Goal: Task Accomplishment & Management: Manage account settings

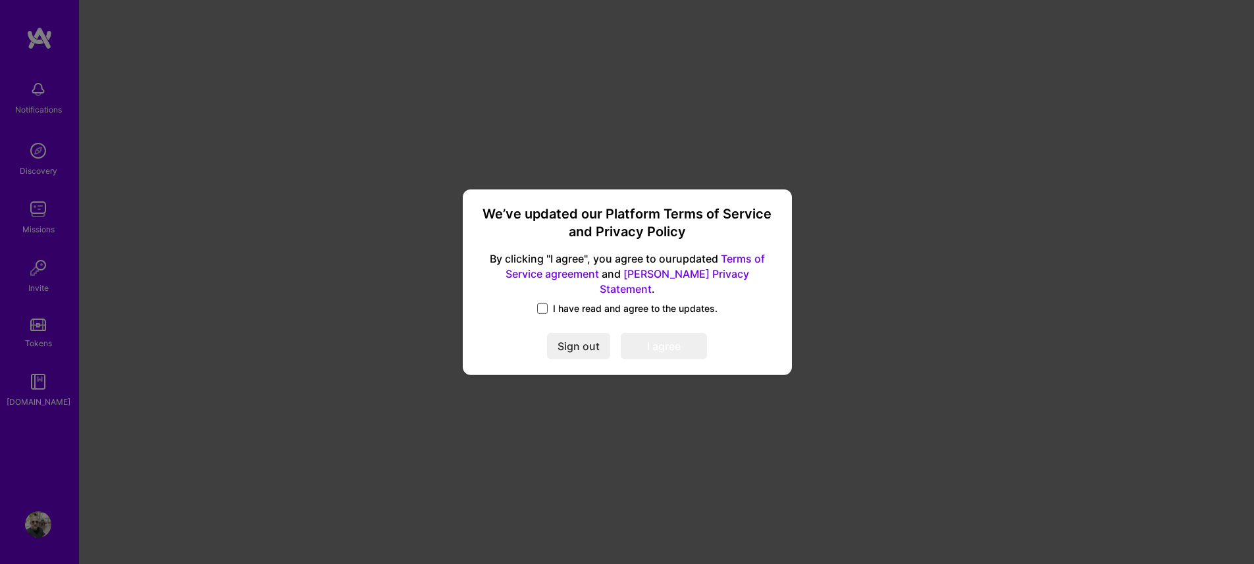
click at [542, 304] on span at bounding box center [542, 309] width 11 height 11
click at [0, 0] on input "I have read and agree to the updates." at bounding box center [0, 0] width 0 height 0
click at [670, 341] on button "I agree" at bounding box center [664, 346] width 86 height 26
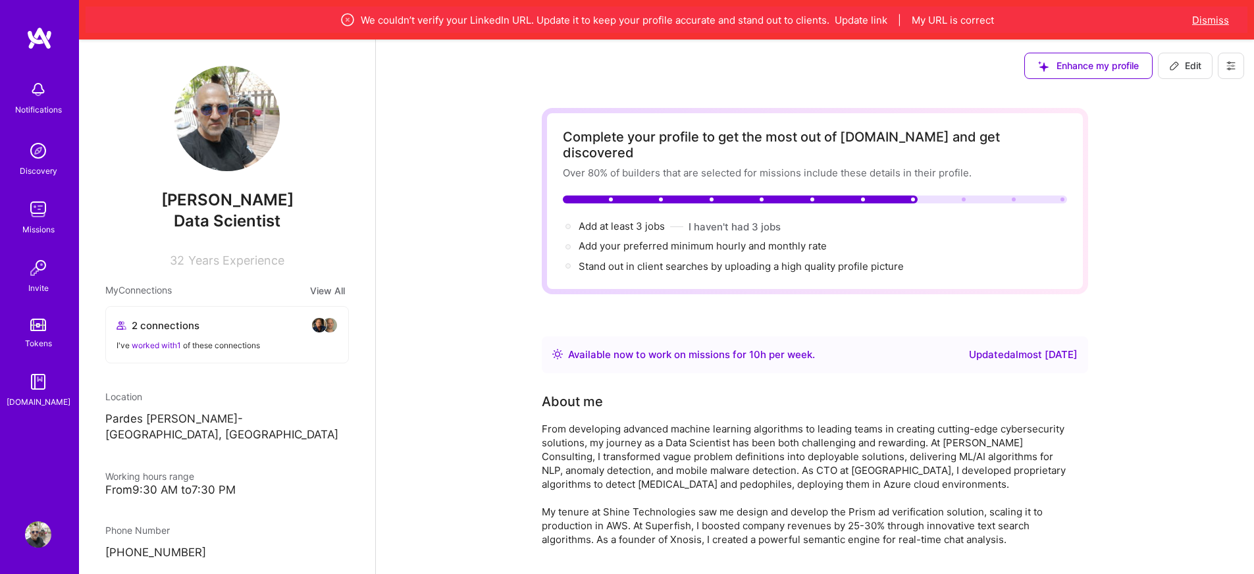
click at [1210, 17] on button "Dismiss" at bounding box center [1211, 20] width 37 height 14
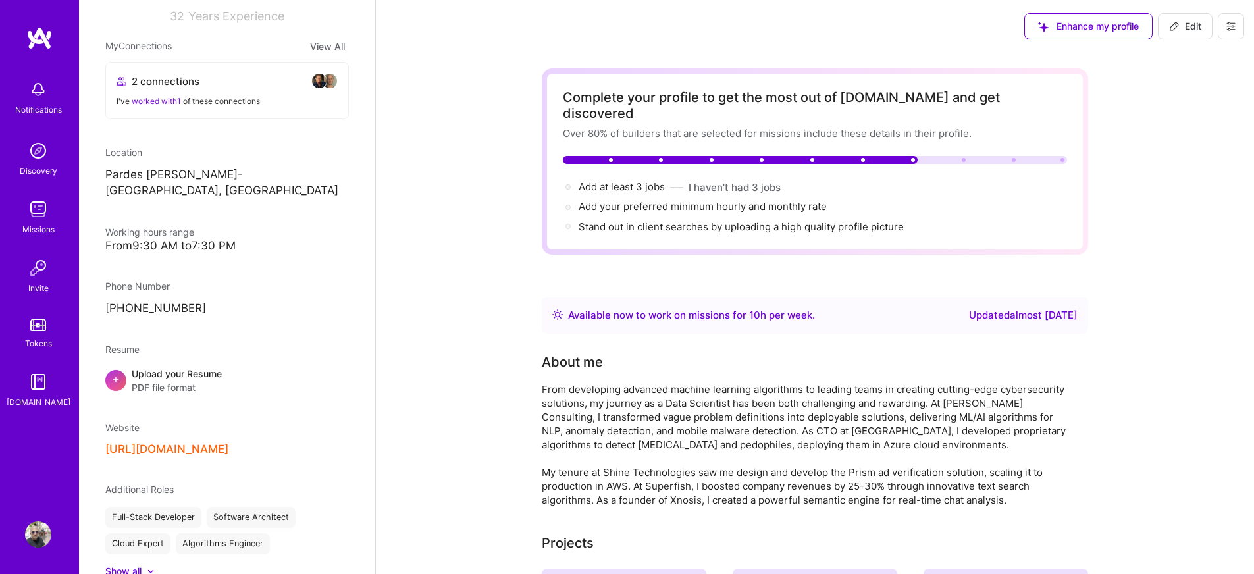
scroll to position [237, 0]
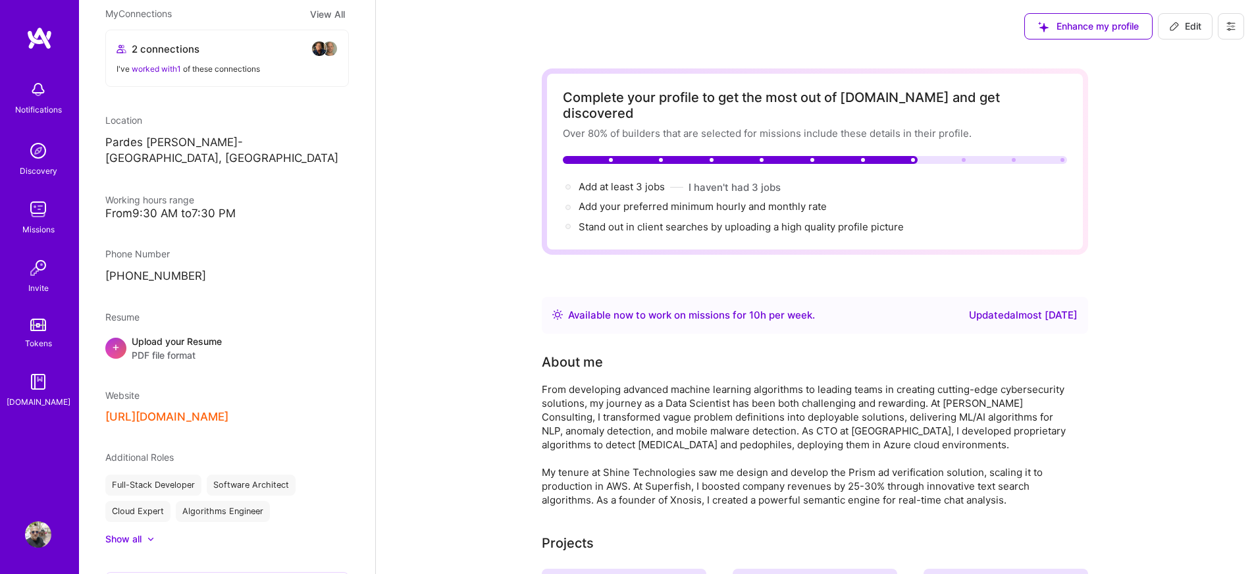
click at [169, 410] on button "[URL][DOMAIN_NAME]" at bounding box center [166, 417] width 123 height 14
click at [157, 410] on button "[URL][DOMAIN_NAME]" at bounding box center [166, 417] width 123 height 14
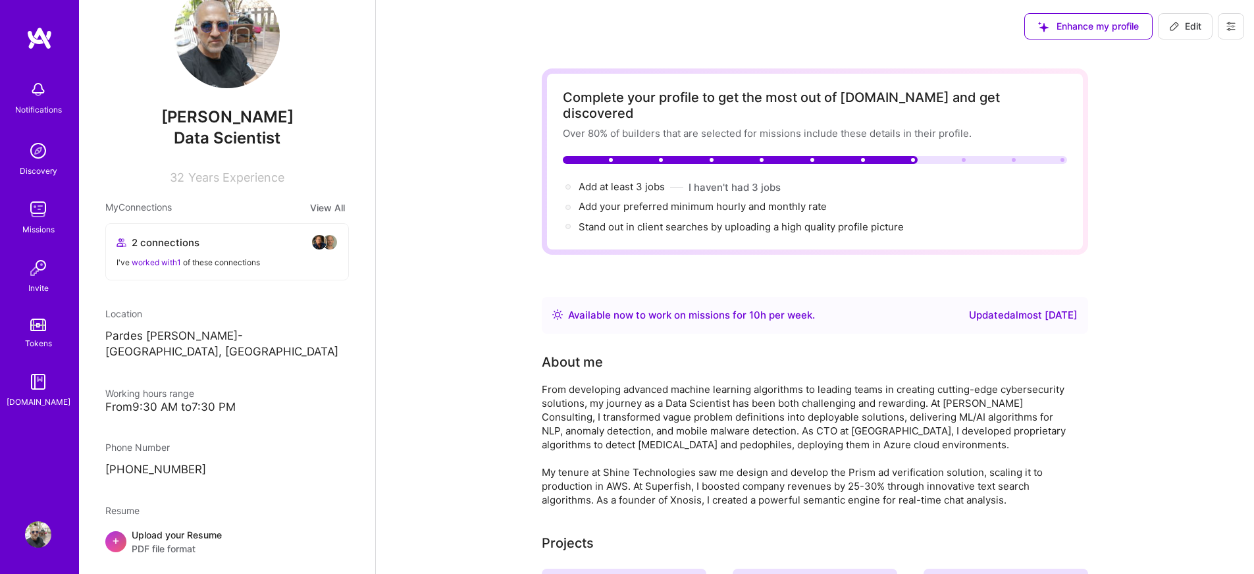
scroll to position [0, 0]
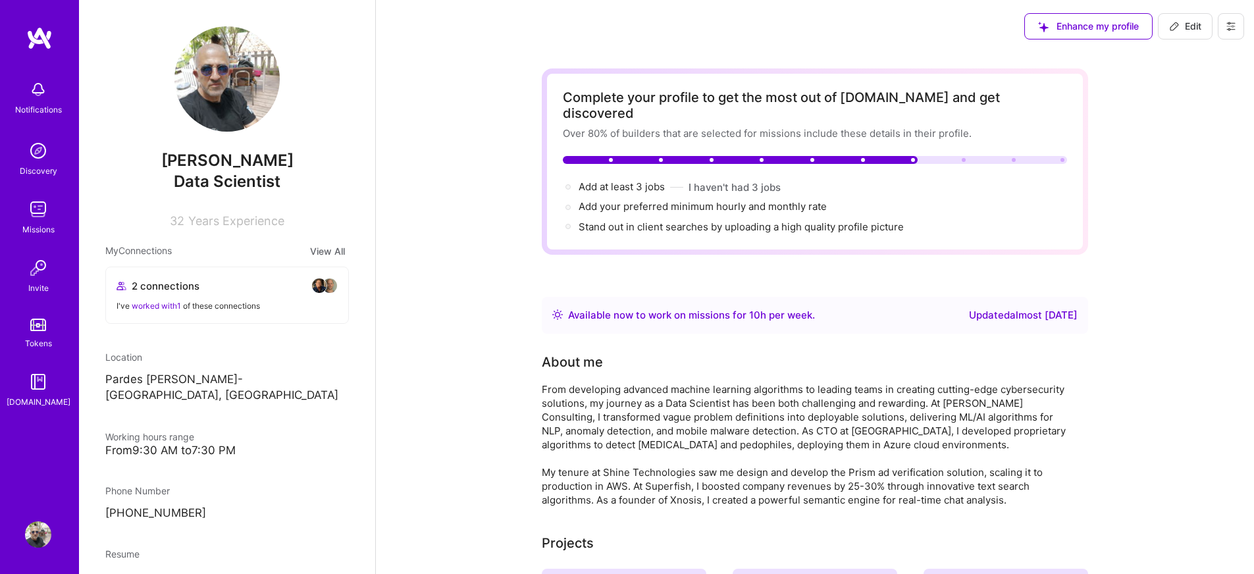
click at [1193, 28] on span "Edit" at bounding box center [1185, 26] width 32 height 13
select select "IL"
select select "Right Now"
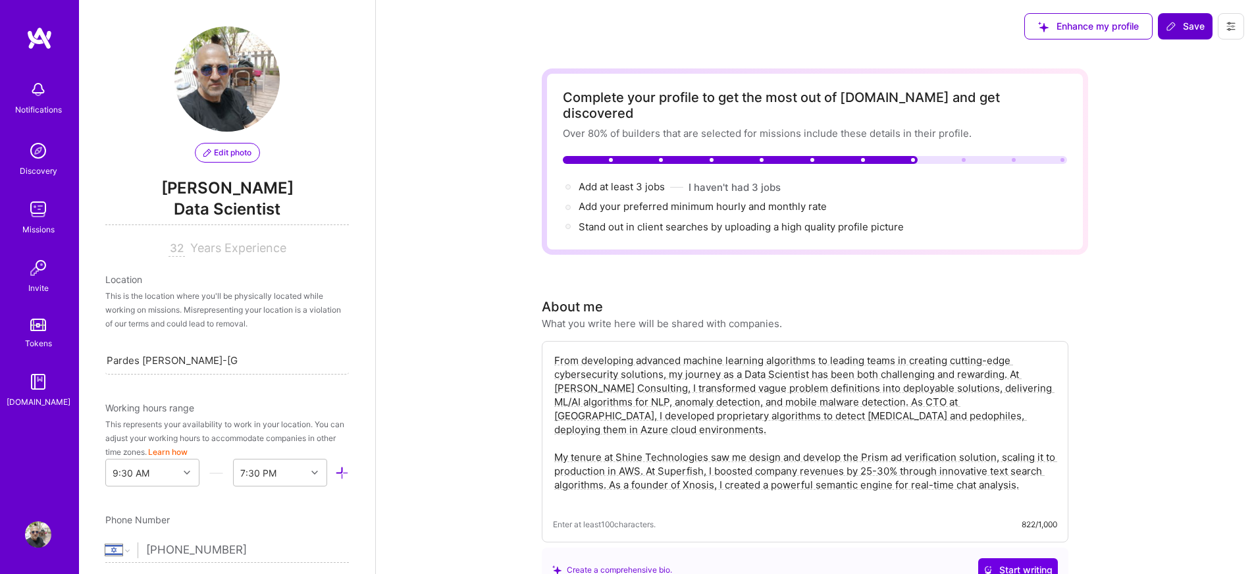
scroll to position [506, 0]
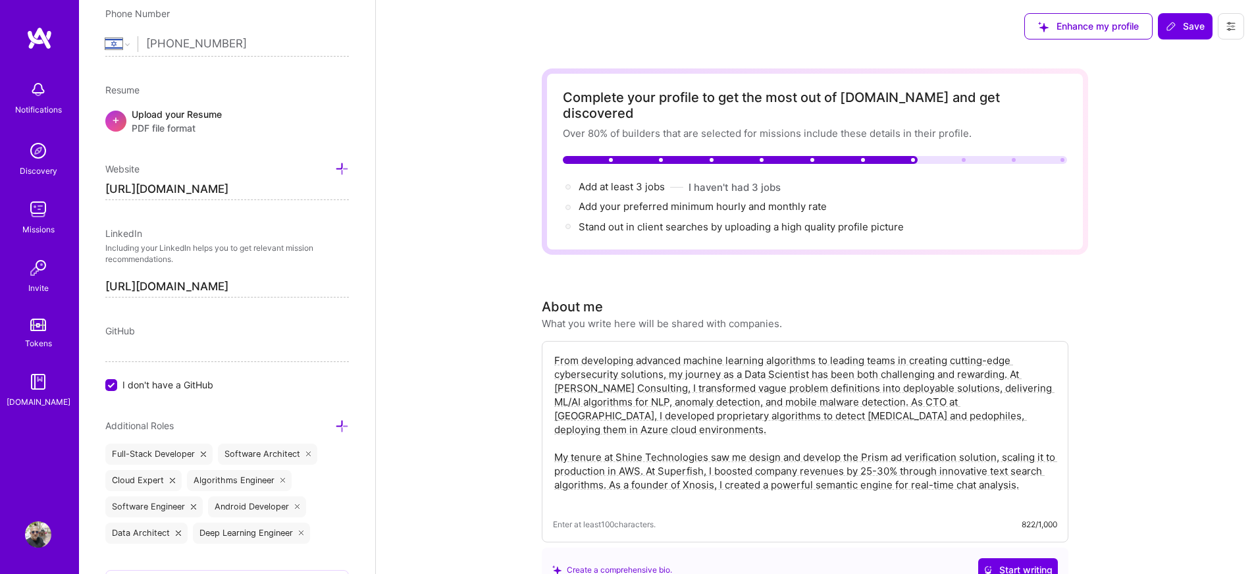
click at [270, 191] on input "[URL][DOMAIN_NAME]" at bounding box center [227, 189] width 244 height 21
paste input "doronsadeh"
type input "[URL][DOMAIN_NAME]"
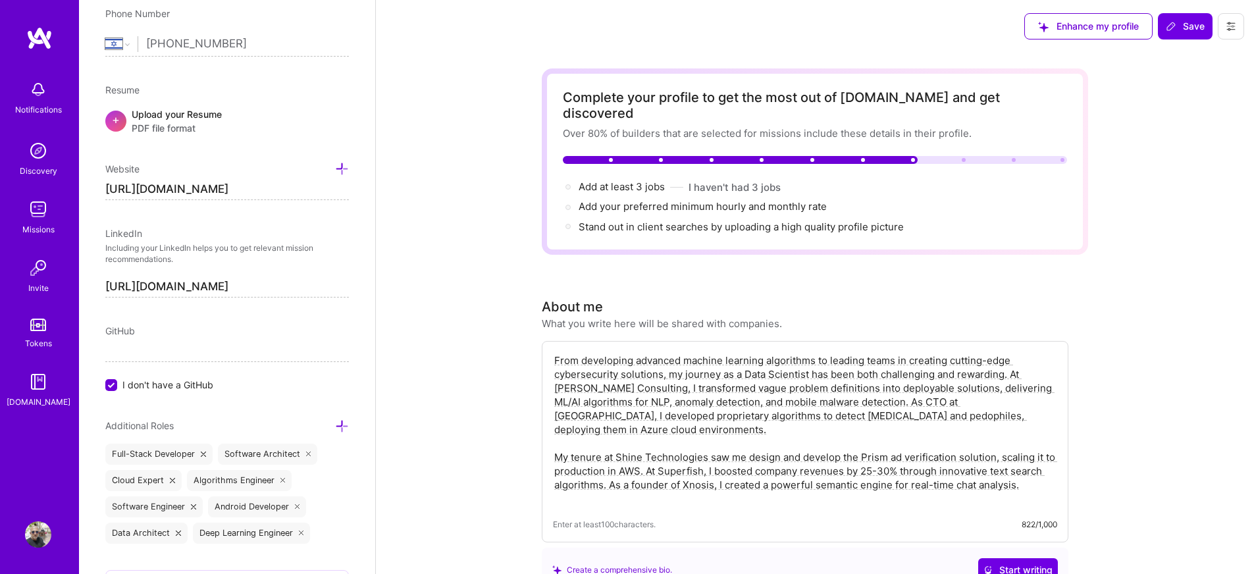
drag, startPoint x: 309, startPoint y: 284, endPoint x: 36, endPoint y: 274, distance: 273.5
paste input "[DOMAIN_NAME][URL]"
type input "[URL][DOMAIN_NAME]"
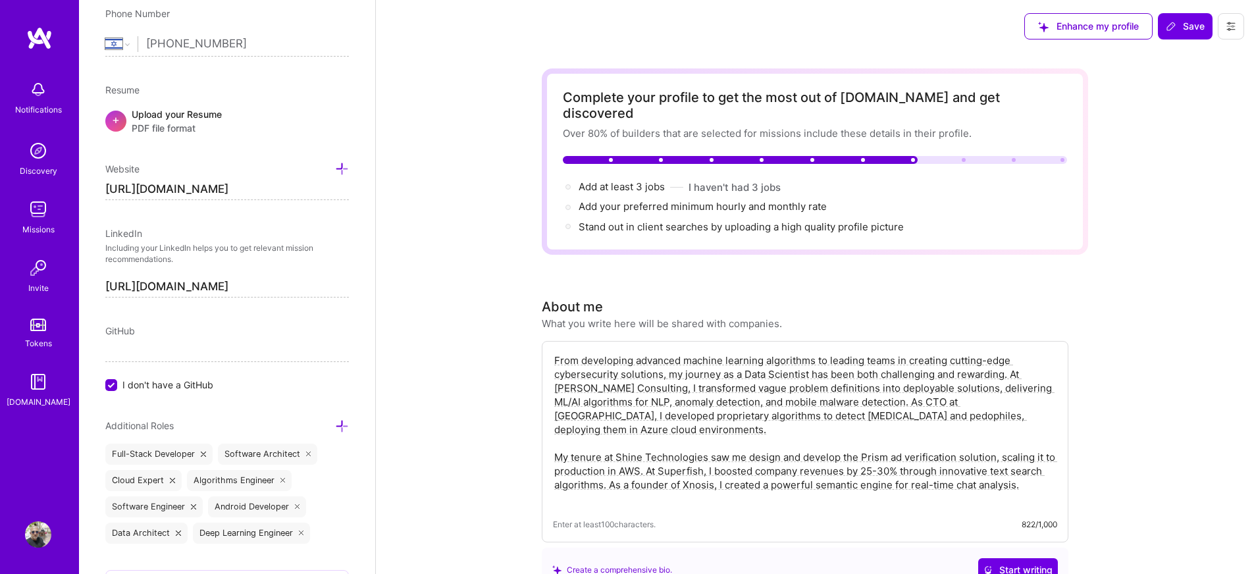
scroll to position [0, 0]
click at [130, 383] on span "I don't have a GitHub" at bounding box center [167, 385] width 91 height 14
click at [119, 383] on input "I don't have a GitHub" at bounding box center [113, 386] width 12 height 12
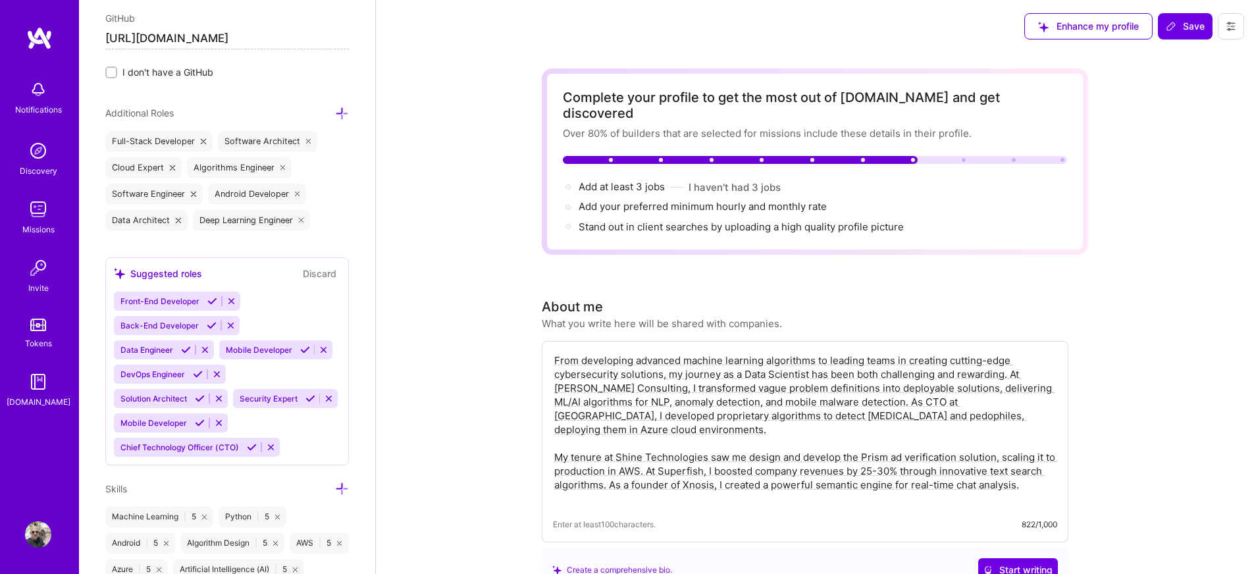
scroll to position [862, 0]
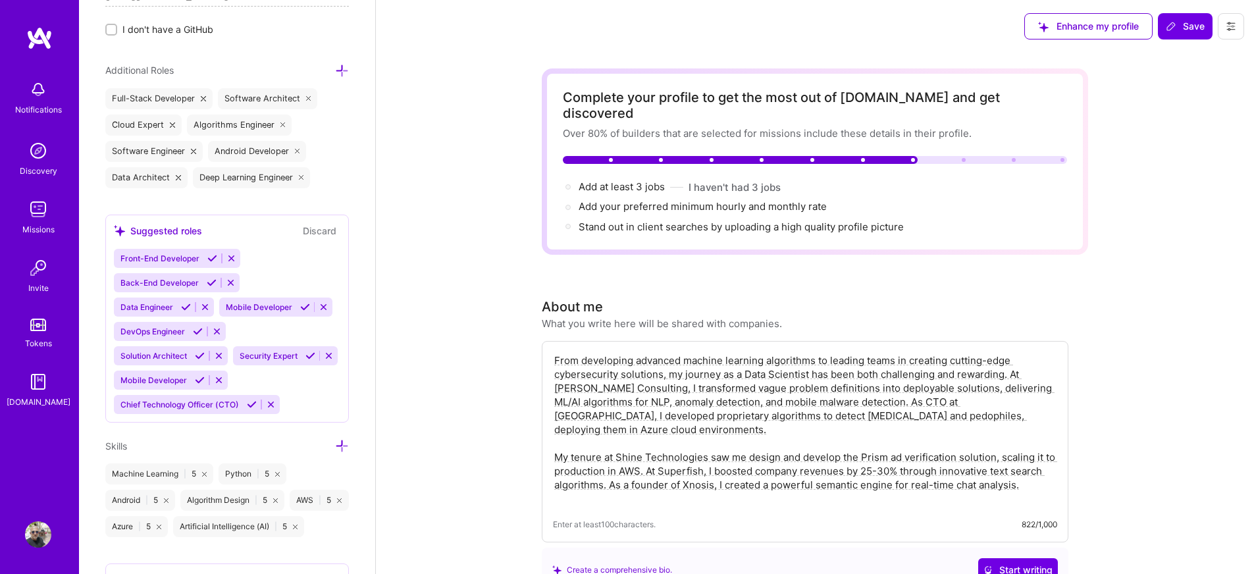
type input "[URL][DOMAIN_NAME]"
click at [251, 410] on icon at bounding box center [252, 405] width 10 height 10
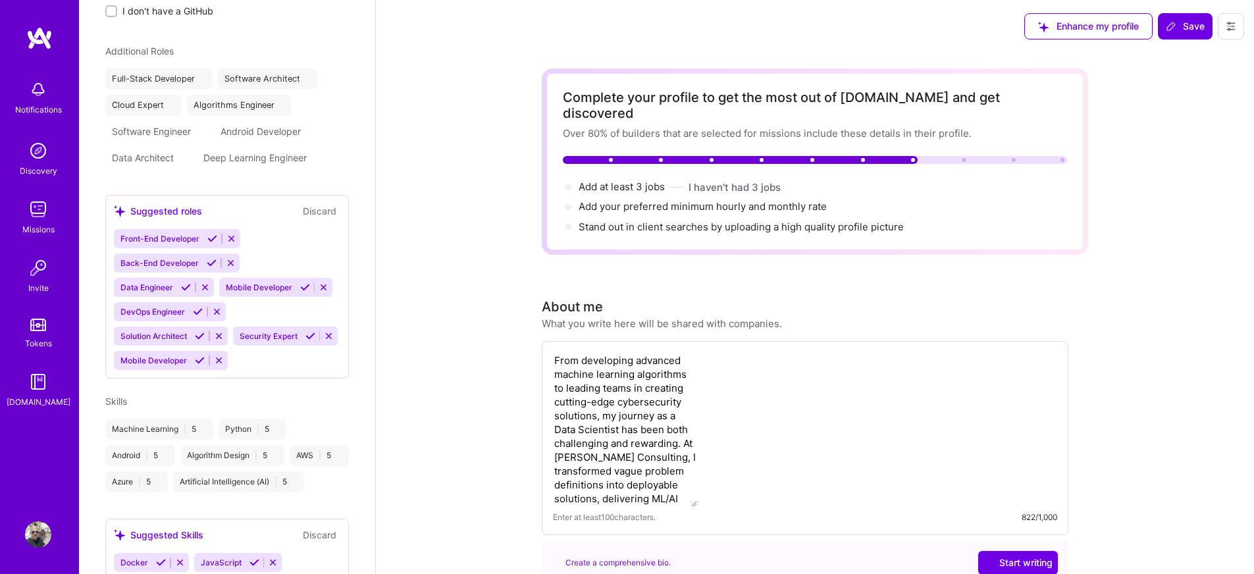
scroll to position [610, 0]
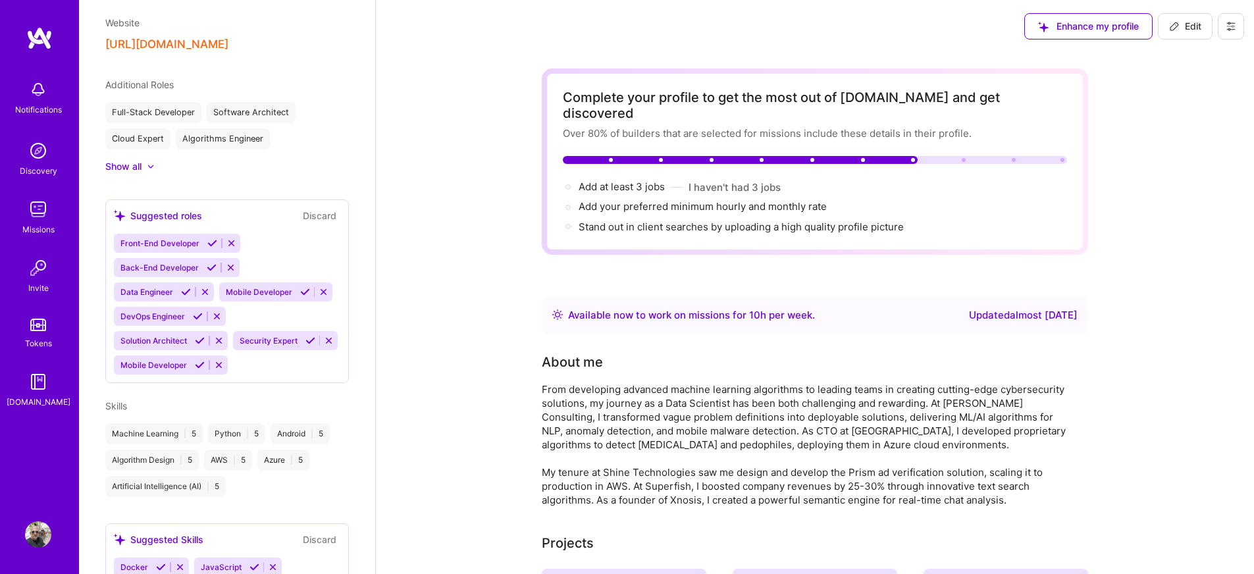
click at [198, 346] on icon at bounding box center [200, 341] width 10 height 10
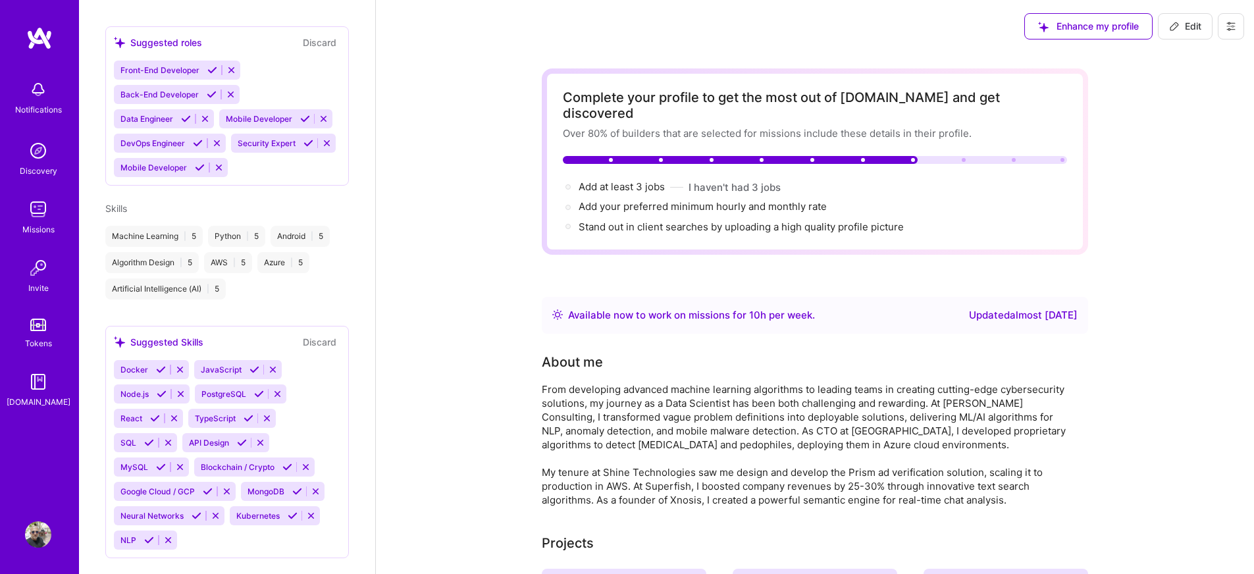
scroll to position [965, 0]
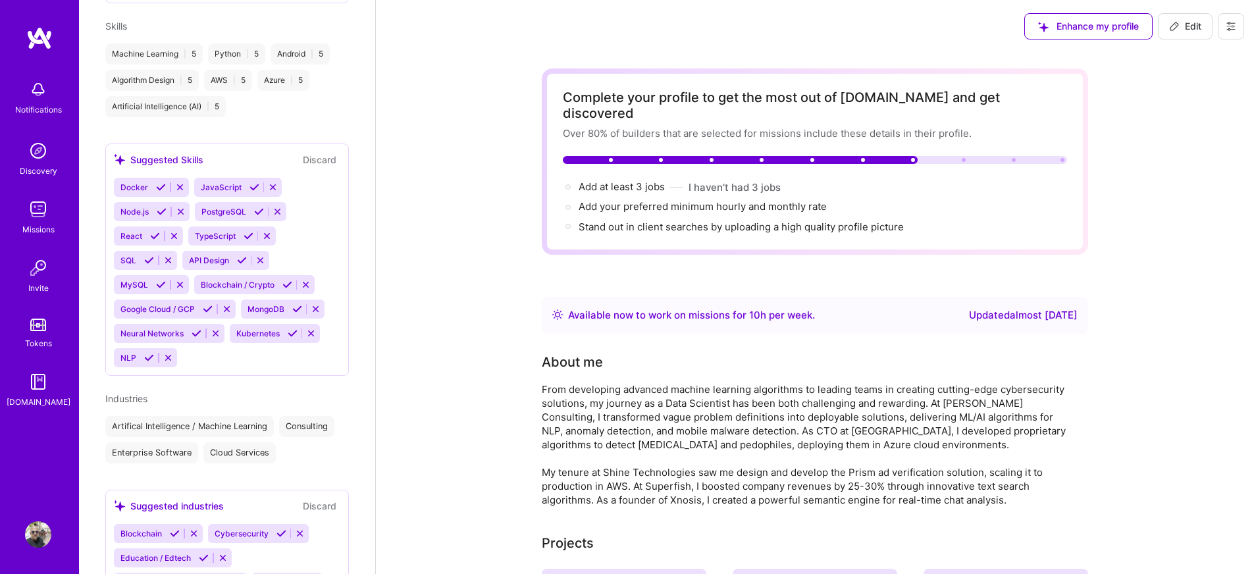
click at [157, 192] on icon at bounding box center [161, 187] width 10 height 10
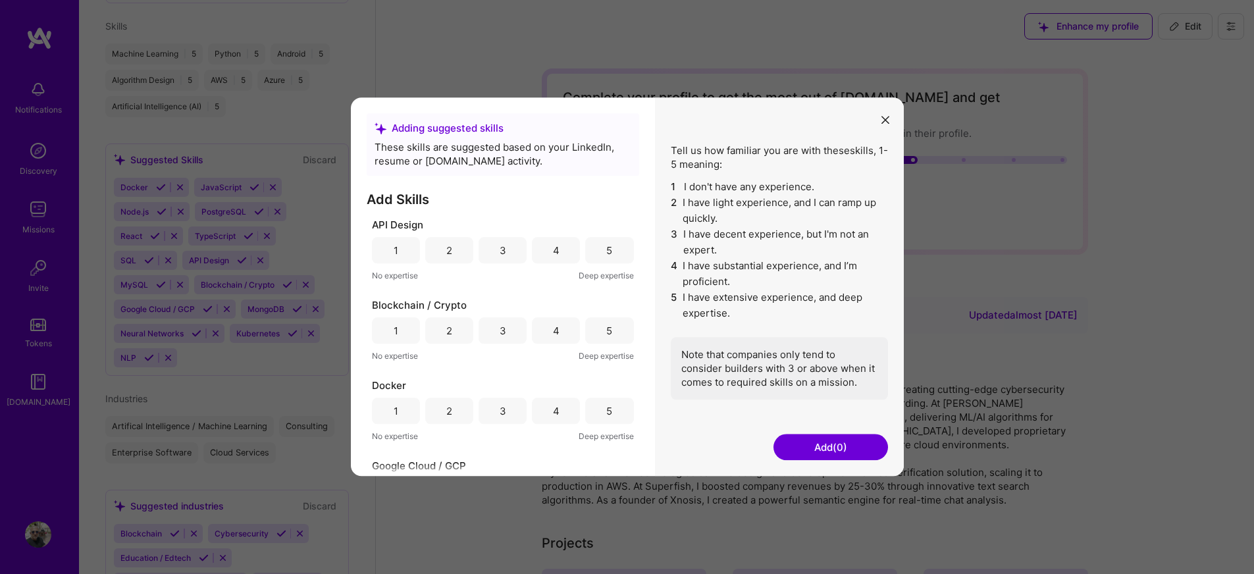
click at [600, 252] on div "5" at bounding box center [609, 250] width 48 height 26
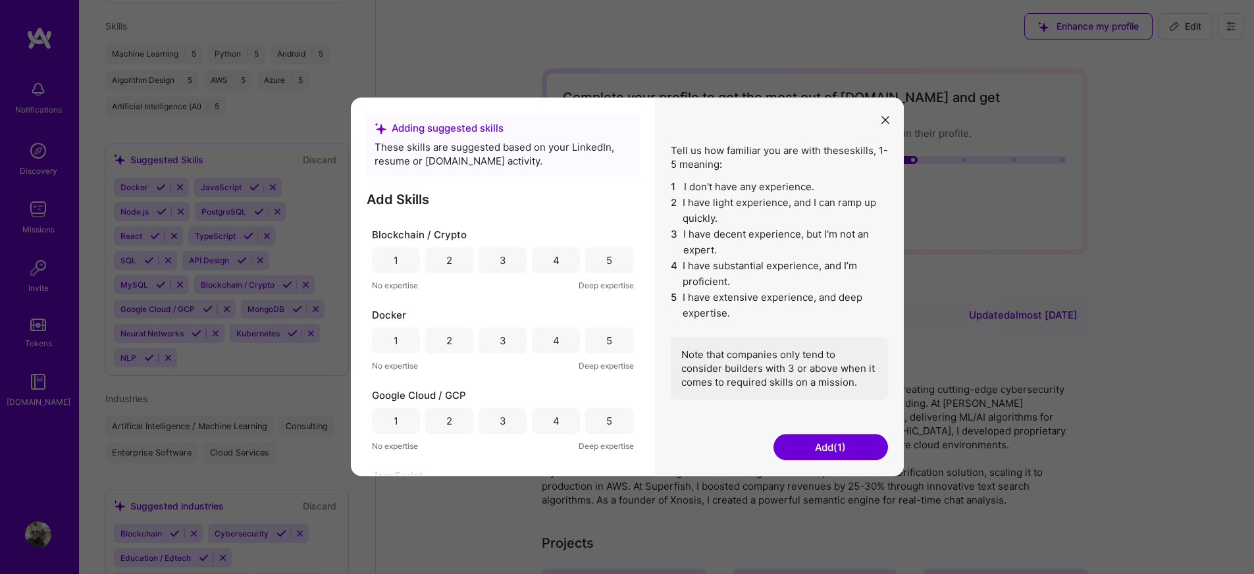
scroll to position [119, 0]
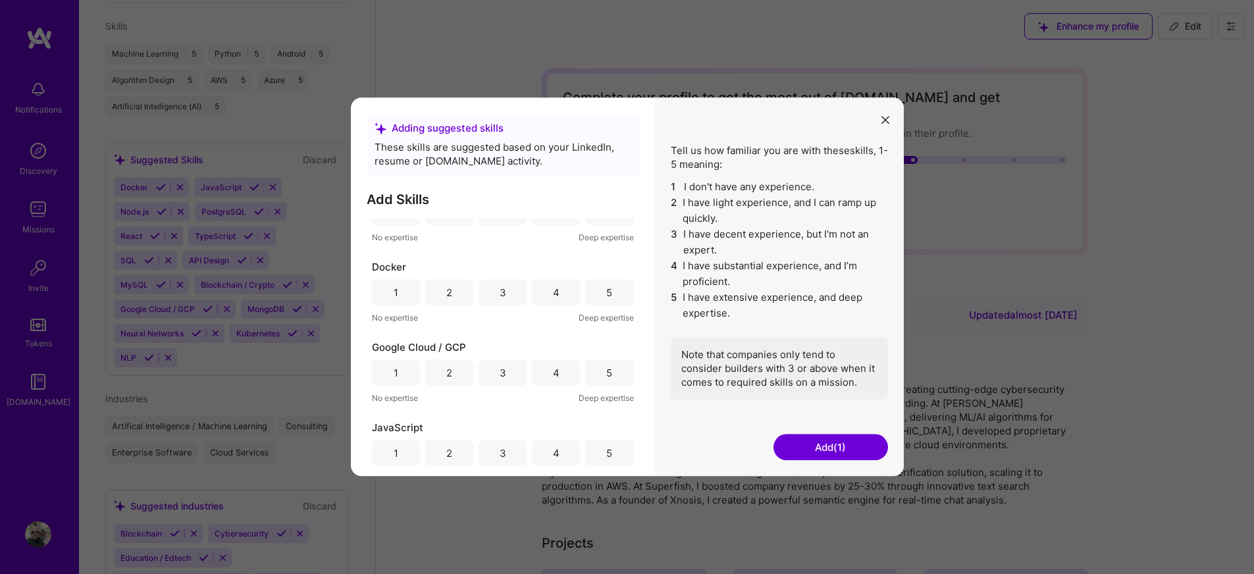
click at [606, 289] on div "5" at bounding box center [609, 293] width 6 height 14
click at [606, 371] on div "5" at bounding box center [609, 373] width 6 height 14
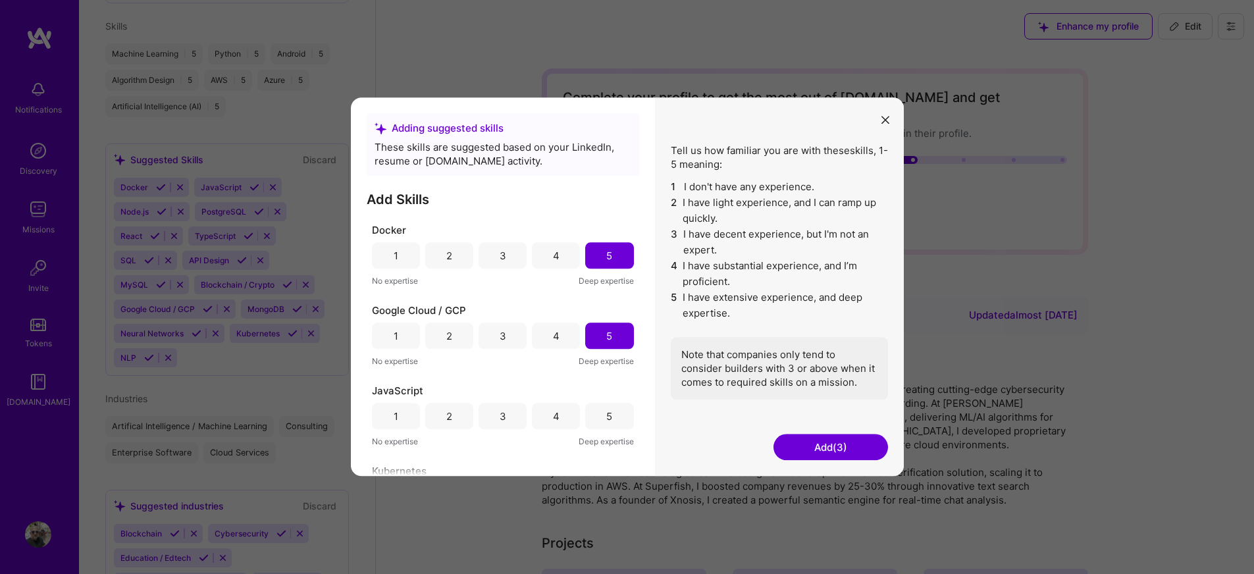
scroll to position [237, 0]
click at [606, 336] on div "5" at bounding box center [609, 335] width 6 height 14
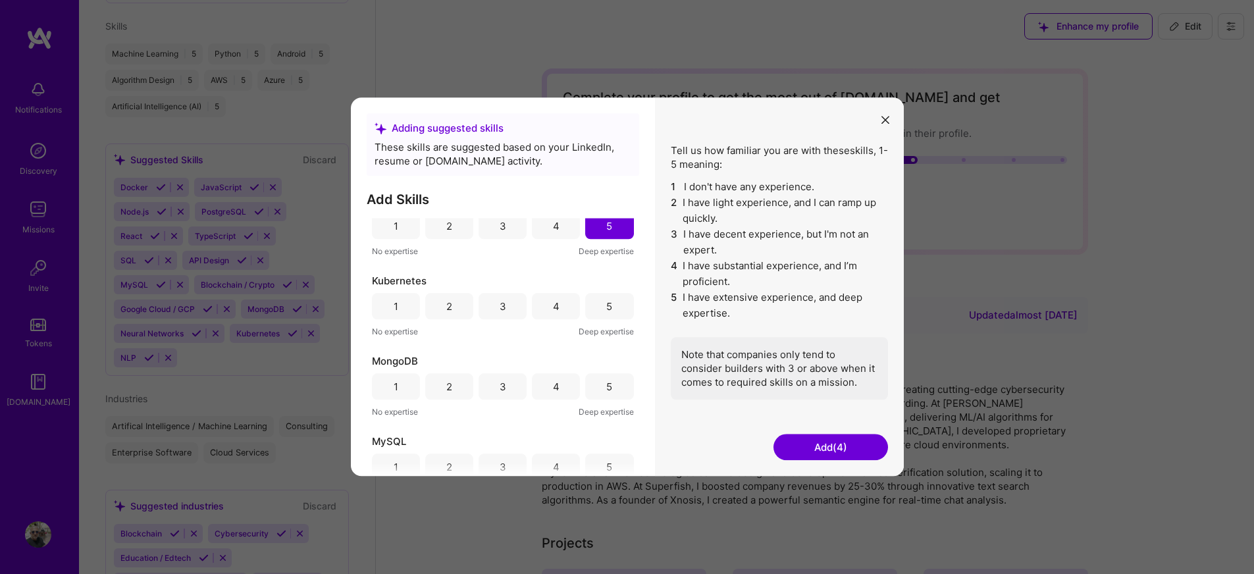
scroll to position [474, 0]
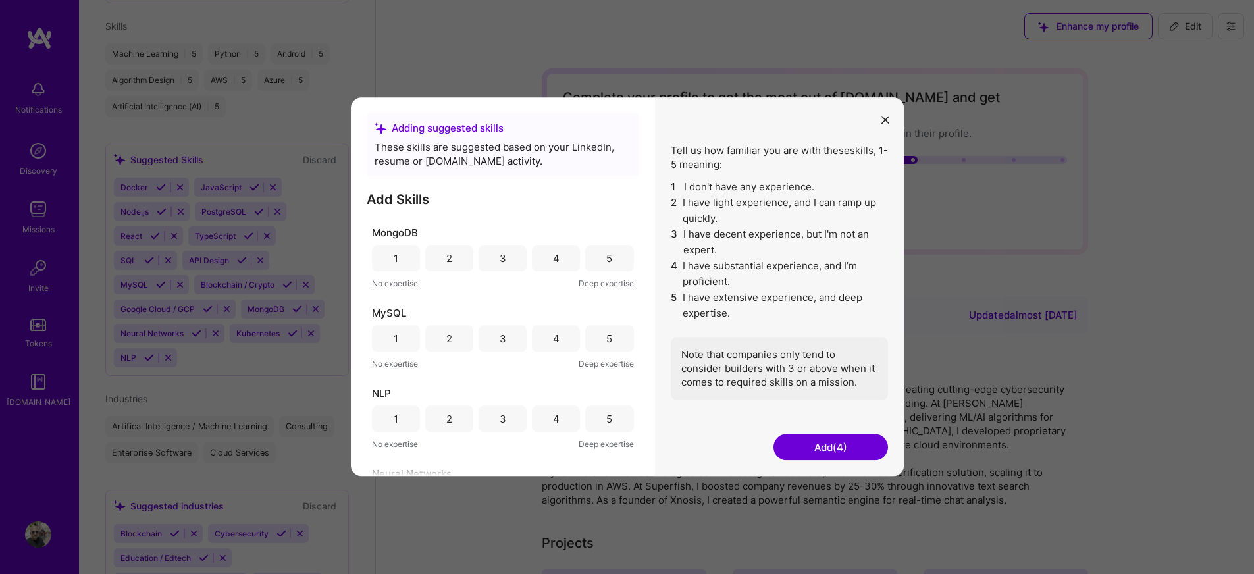
click at [553, 339] on div "4" at bounding box center [556, 339] width 7 height 14
click at [553, 257] on div "4" at bounding box center [556, 259] width 7 height 14
click at [606, 419] on div "5" at bounding box center [609, 419] width 6 height 14
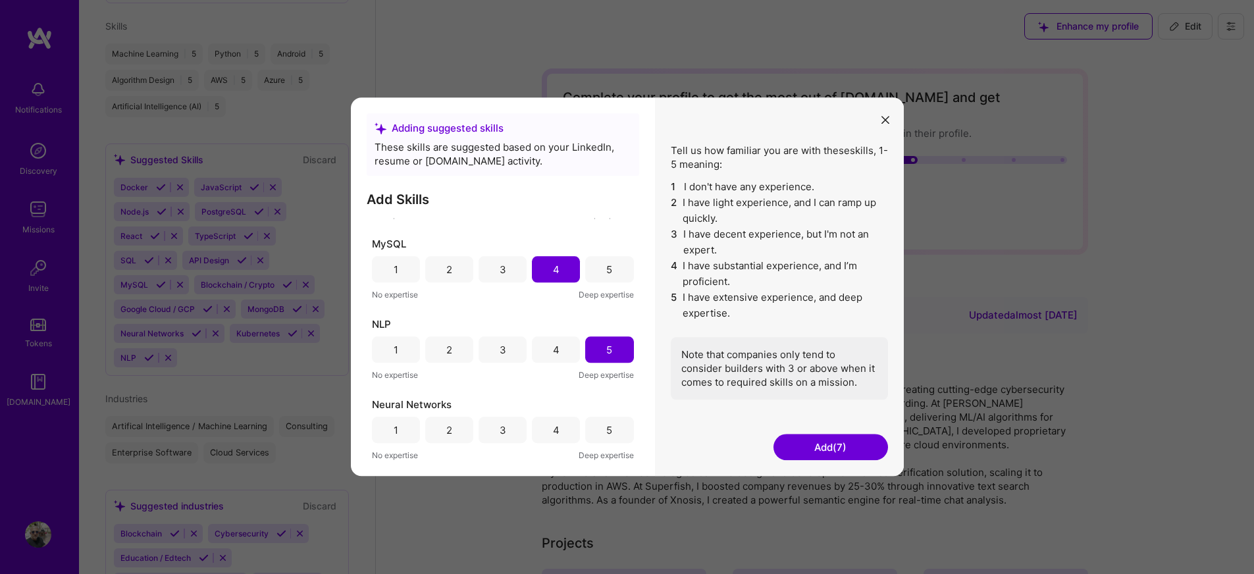
scroll to position [593, 0]
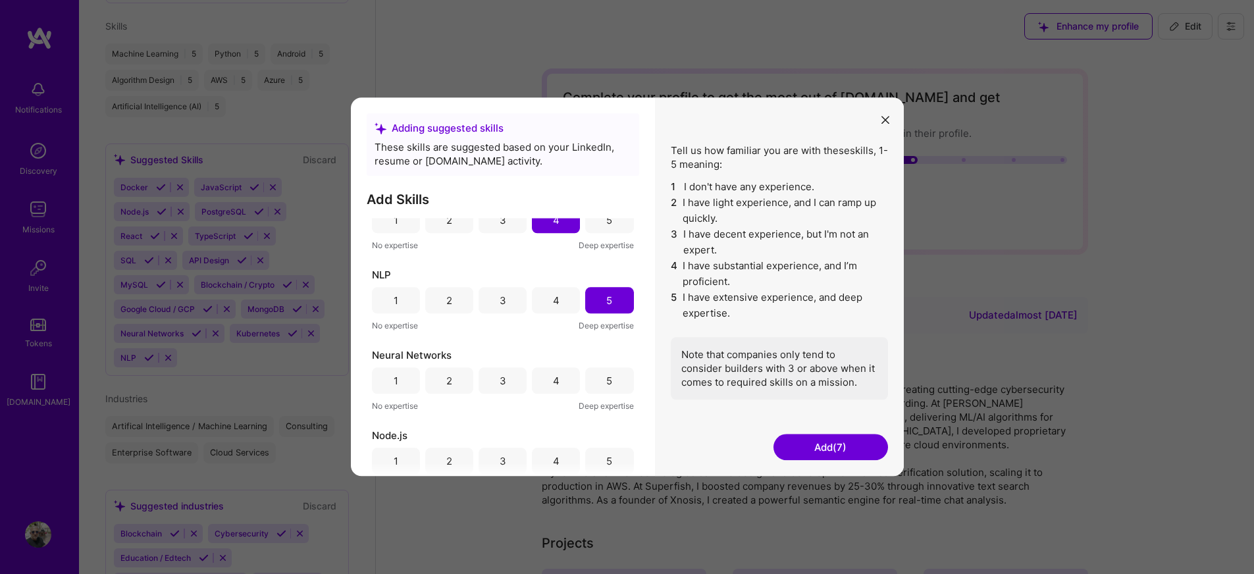
click at [599, 381] on div "5" at bounding box center [609, 380] width 48 height 26
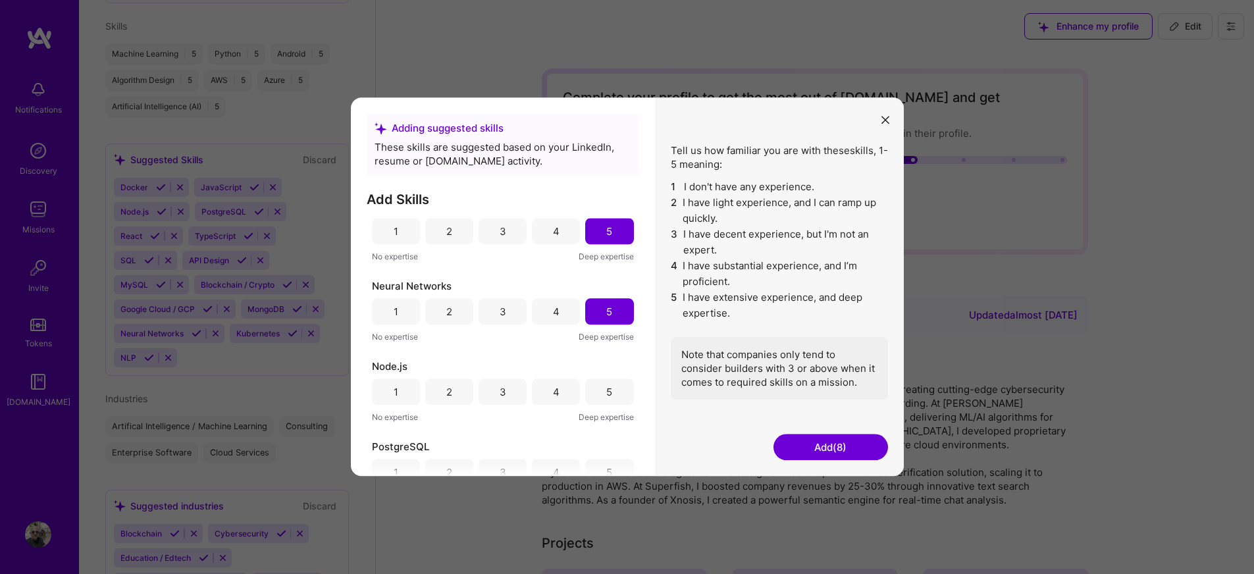
scroll to position [711, 0]
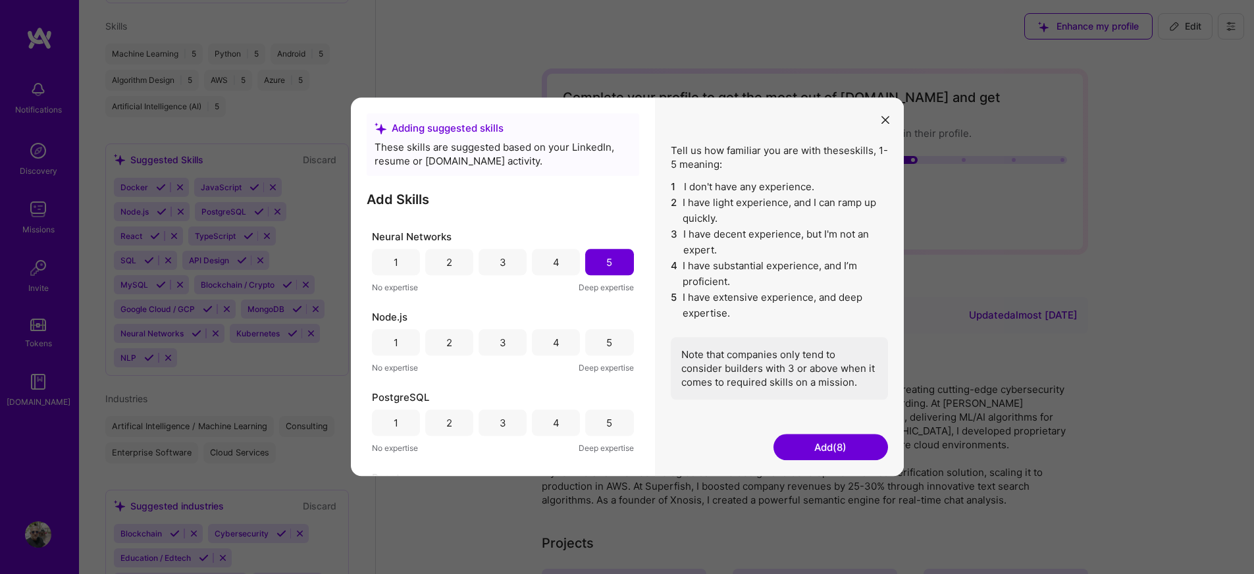
click at [606, 346] on div "5" at bounding box center [609, 343] width 6 height 14
click at [606, 421] on div "5" at bounding box center [609, 423] width 6 height 14
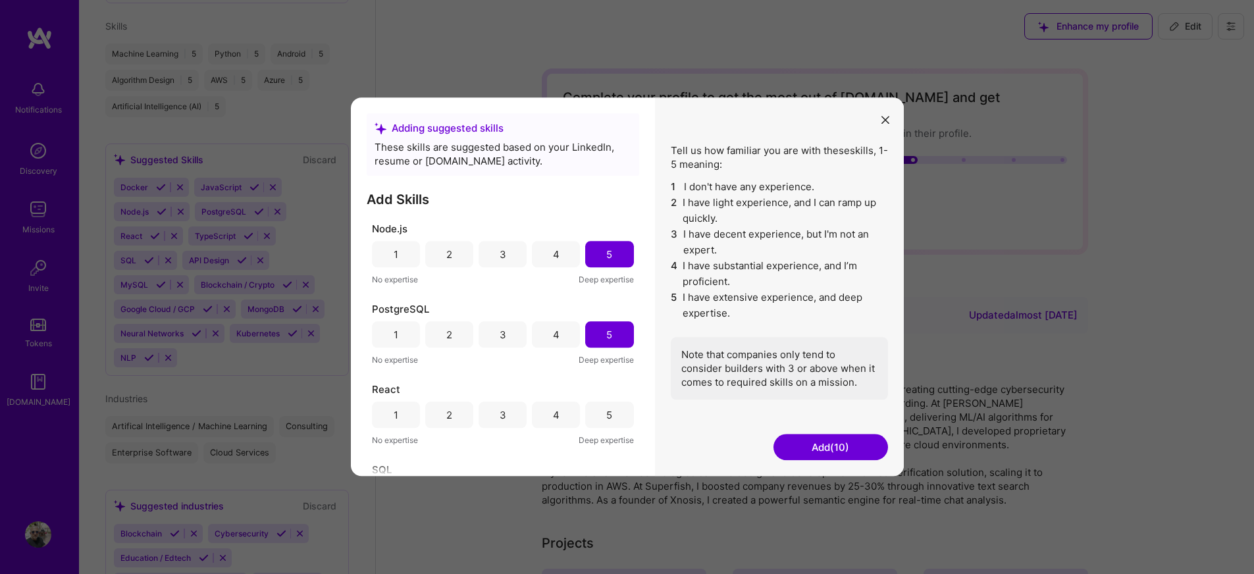
scroll to position [931, 0]
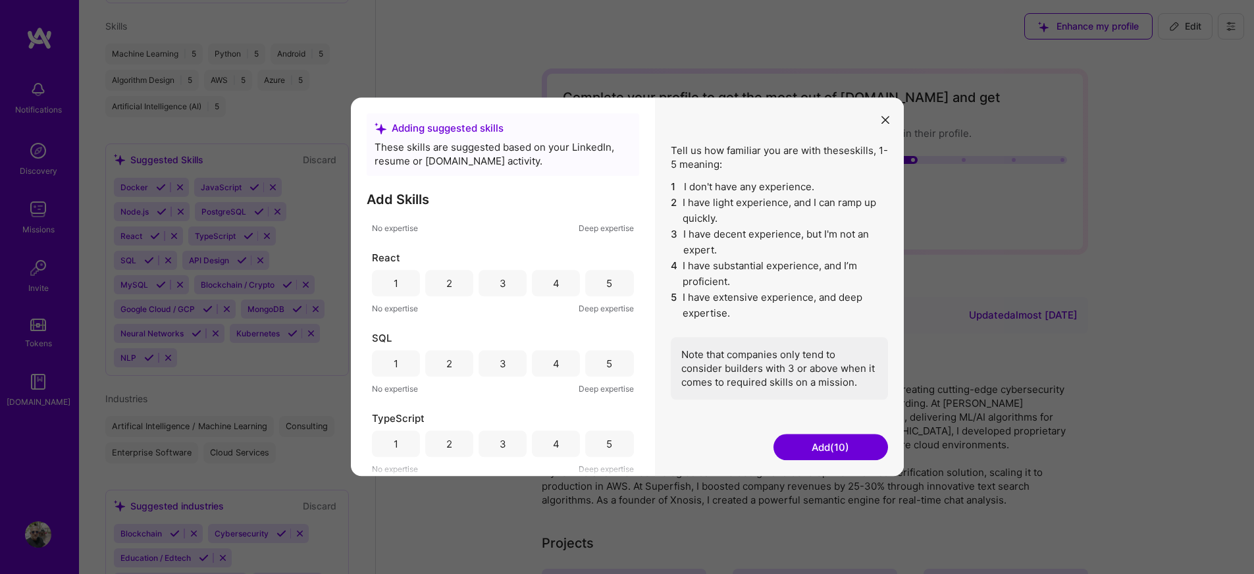
click at [606, 443] on div "5" at bounding box center [609, 444] width 6 height 14
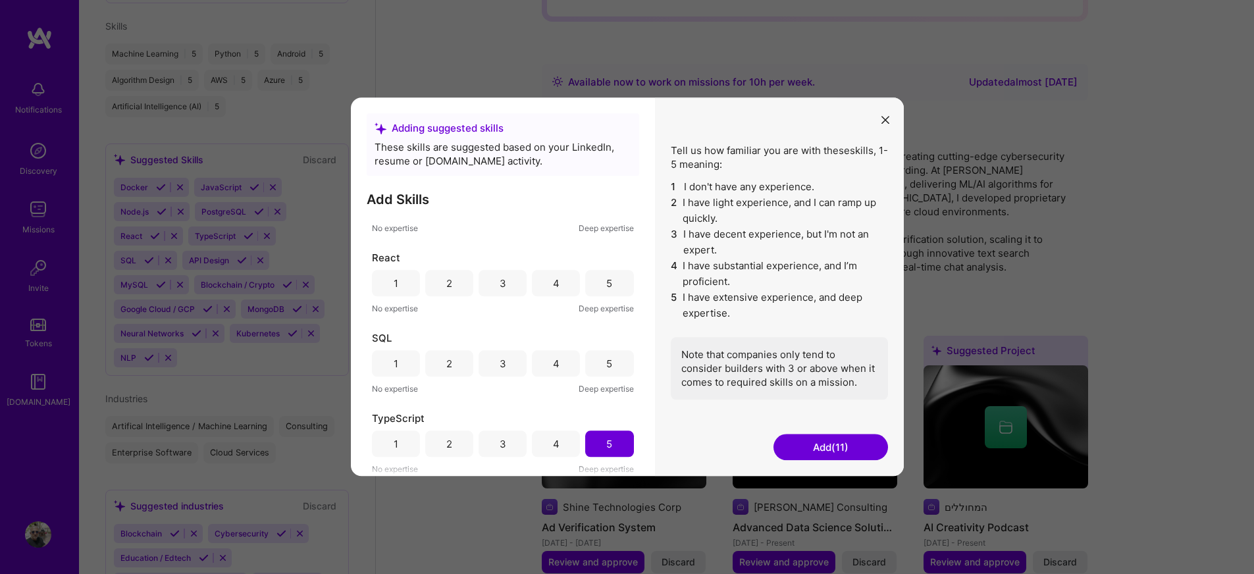
scroll to position [237, 0]
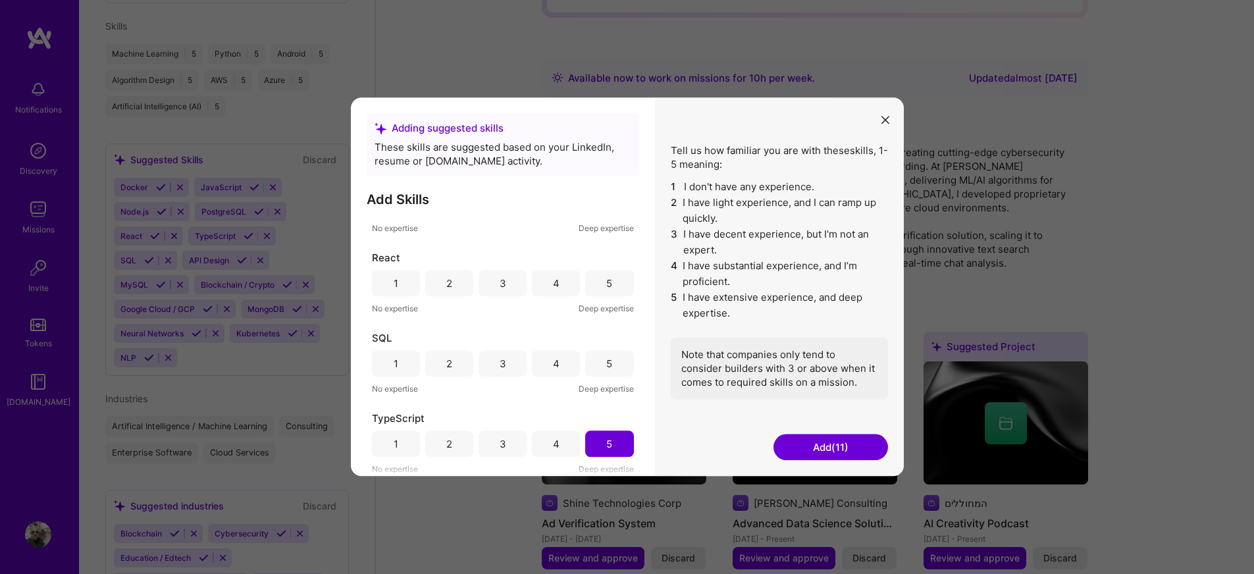
click at [821, 446] on button "Add (11)" at bounding box center [831, 448] width 115 height 26
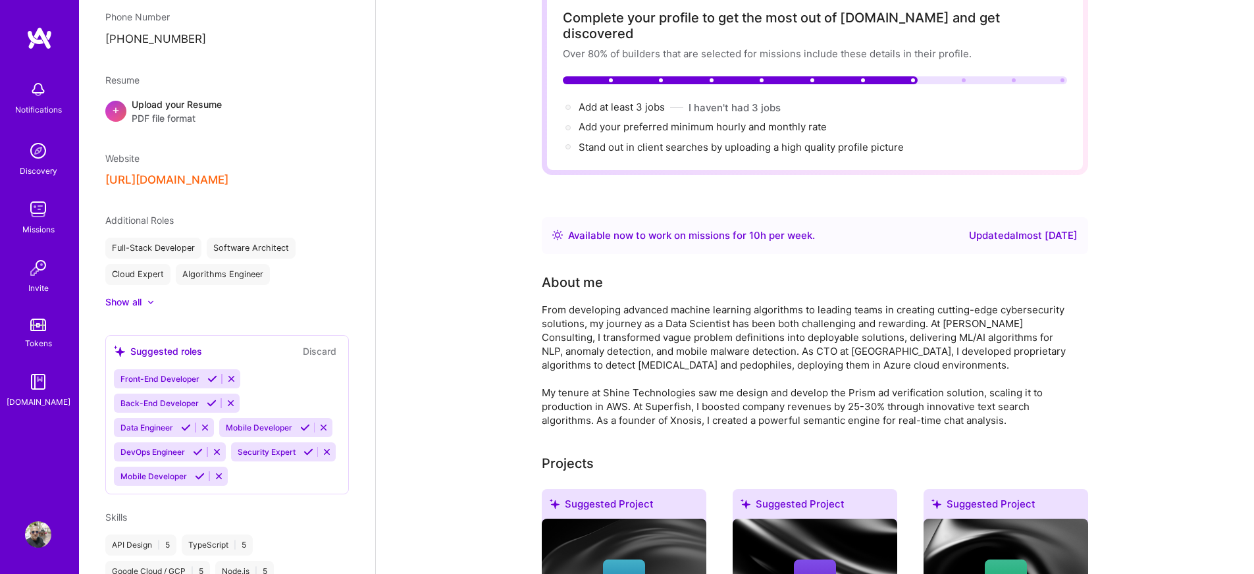
scroll to position [0, 0]
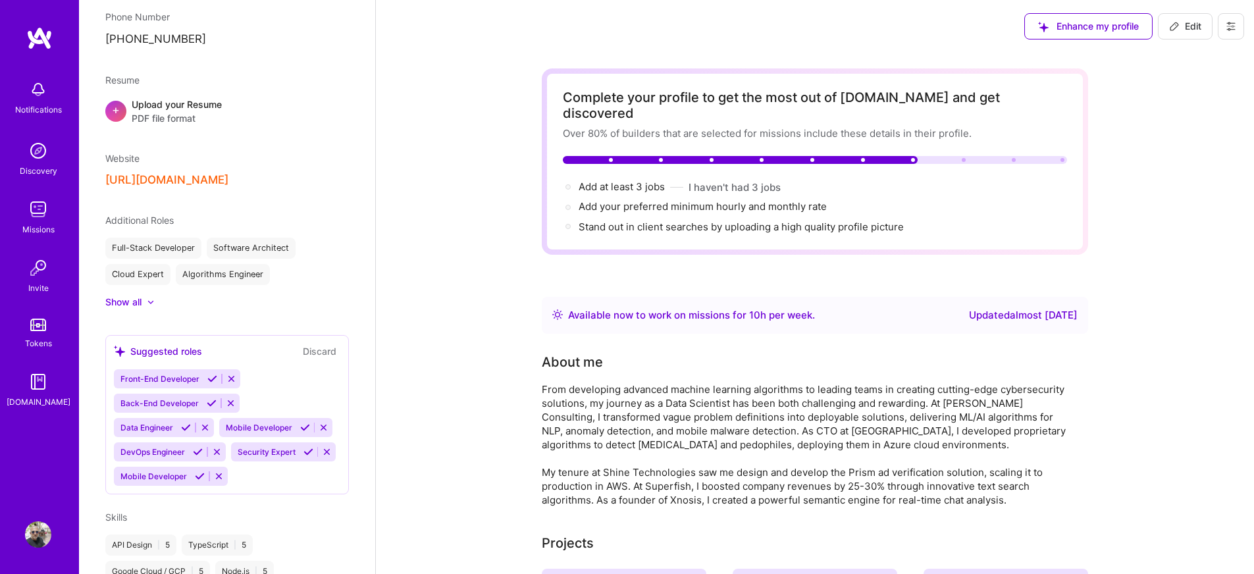
click at [1176, 24] on icon at bounding box center [1174, 26] width 11 height 11
select select "IL"
select select "Right Now"
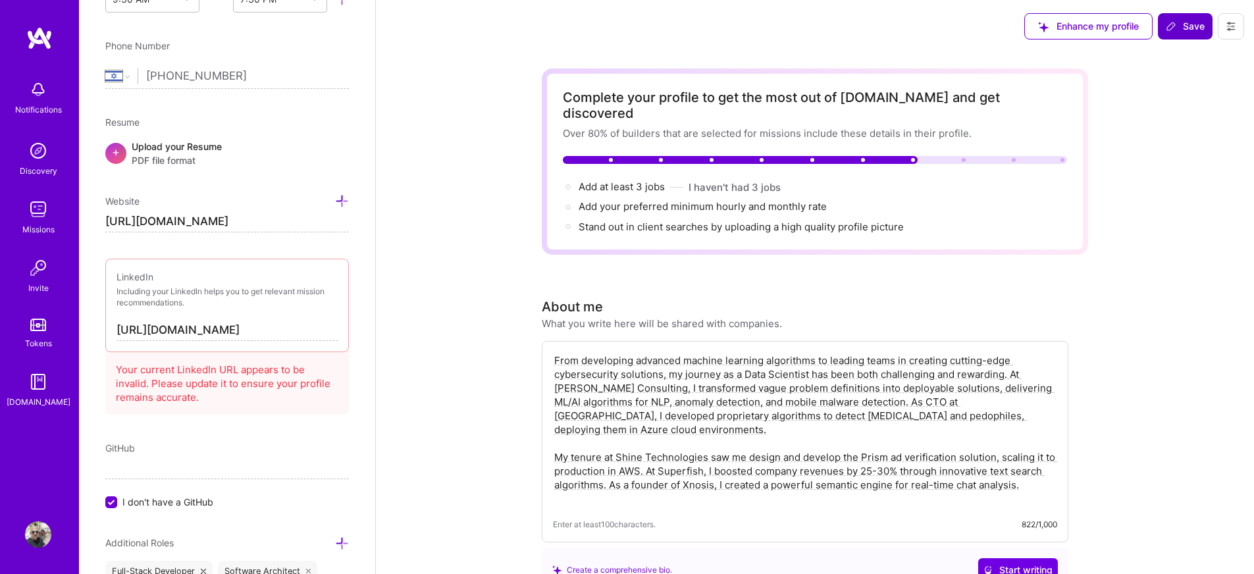
scroll to position [519, 0]
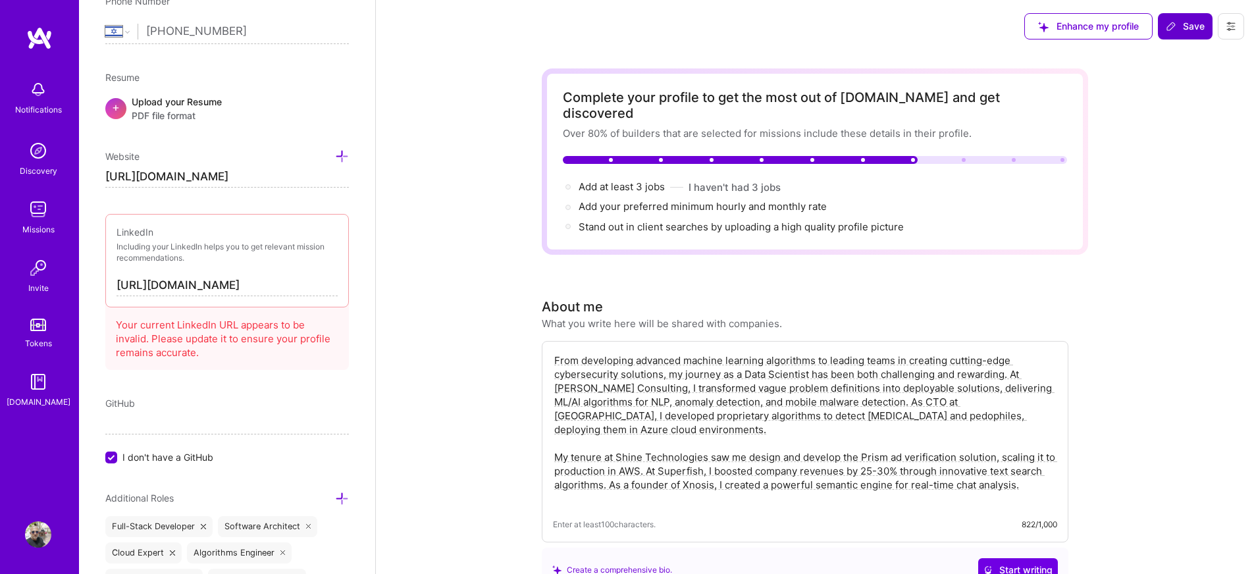
drag, startPoint x: 265, startPoint y: 181, endPoint x: 58, endPoint y: 173, distance: 206.9
paste input "[DOMAIN_NAME][URL]"
type input "[URL][DOMAIN_NAME]"
click at [111, 457] on input "I don't have a GitHub" at bounding box center [113, 458] width 12 height 12
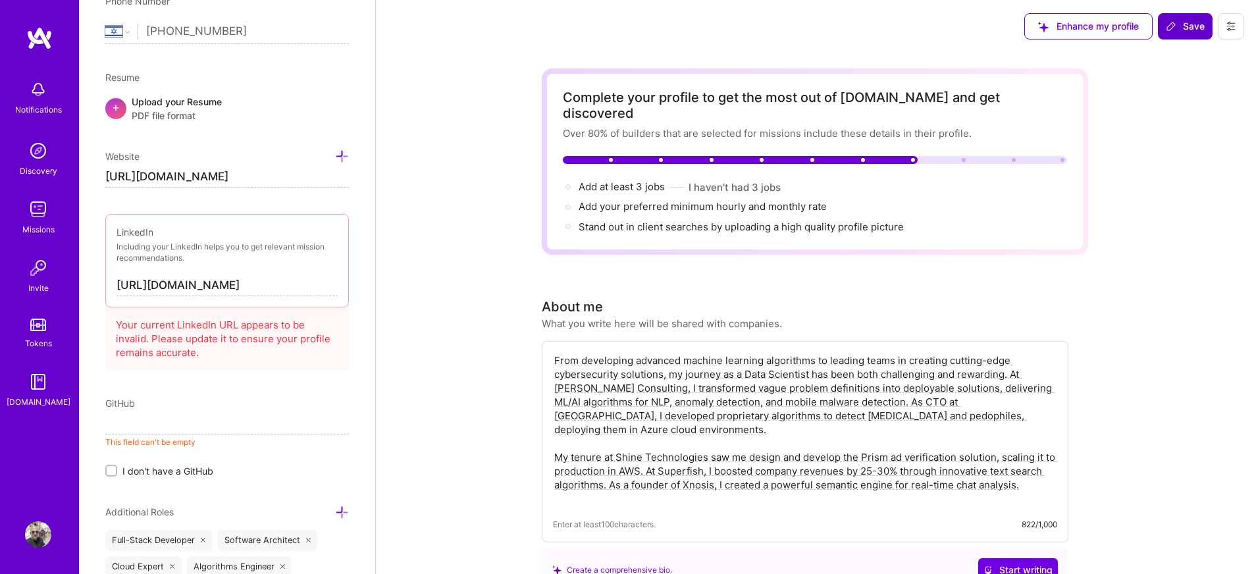
click at [122, 429] on input at bounding box center [227, 424] width 244 height 21
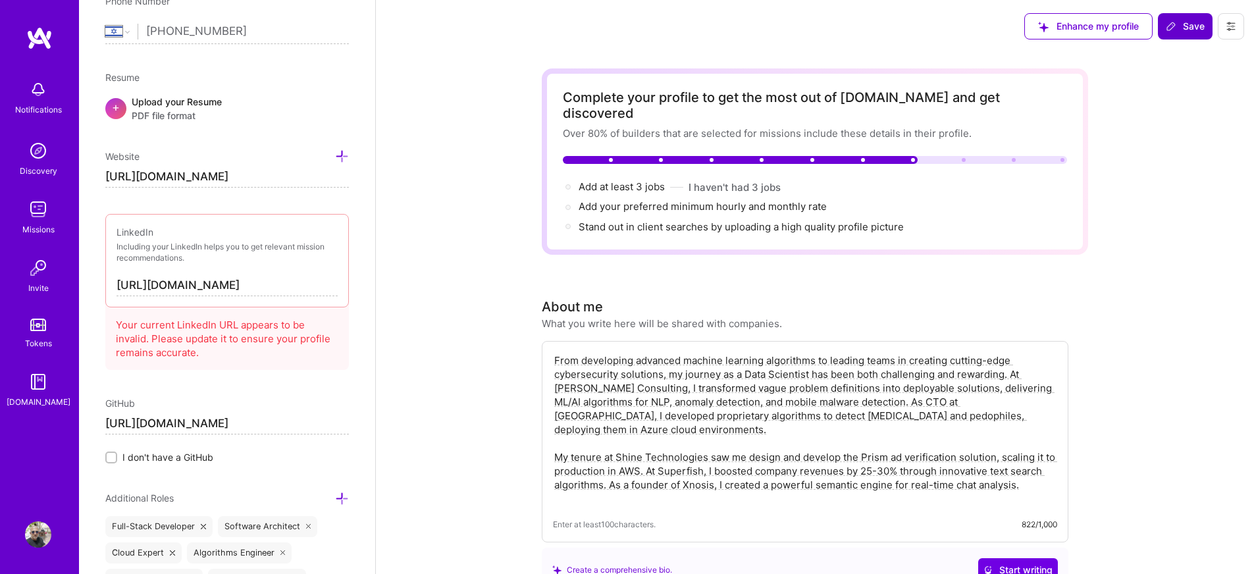
type input "[URL][DOMAIN_NAME]"
drag, startPoint x: 292, startPoint y: 175, endPoint x: 47, endPoint y: 174, distance: 245.0
paste input "[DOMAIN_NAME][URL]"
type input "[URL][DOMAIN_NAME]"
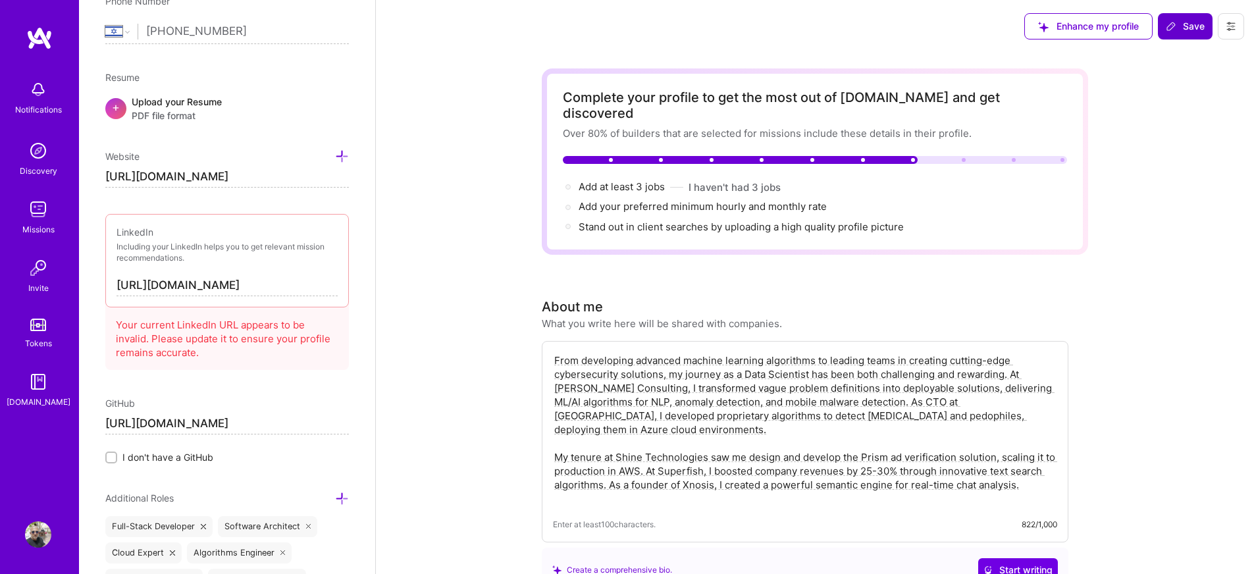
drag, startPoint x: 306, startPoint y: 285, endPoint x: 29, endPoint y: 284, distance: 277.2
paste input "[DOMAIN_NAME][URL]"
type input "[URL][DOMAIN_NAME]"
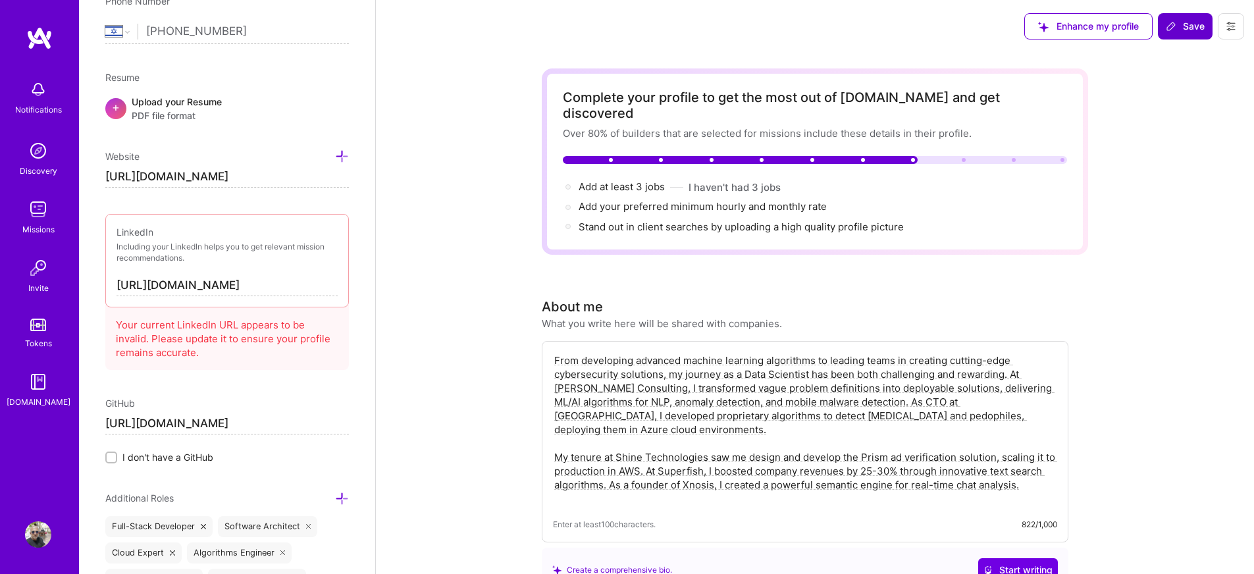
scroll to position [0, 0]
click at [273, 348] on div "Your current LinkedIn URL appears to be invalid. Please update it to ensure you…" at bounding box center [227, 336] width 244 height 68
click at [275, 284] on input "[URL][DOMAIN_NAME]" at bounding box center [227, 285] width 221 height 21
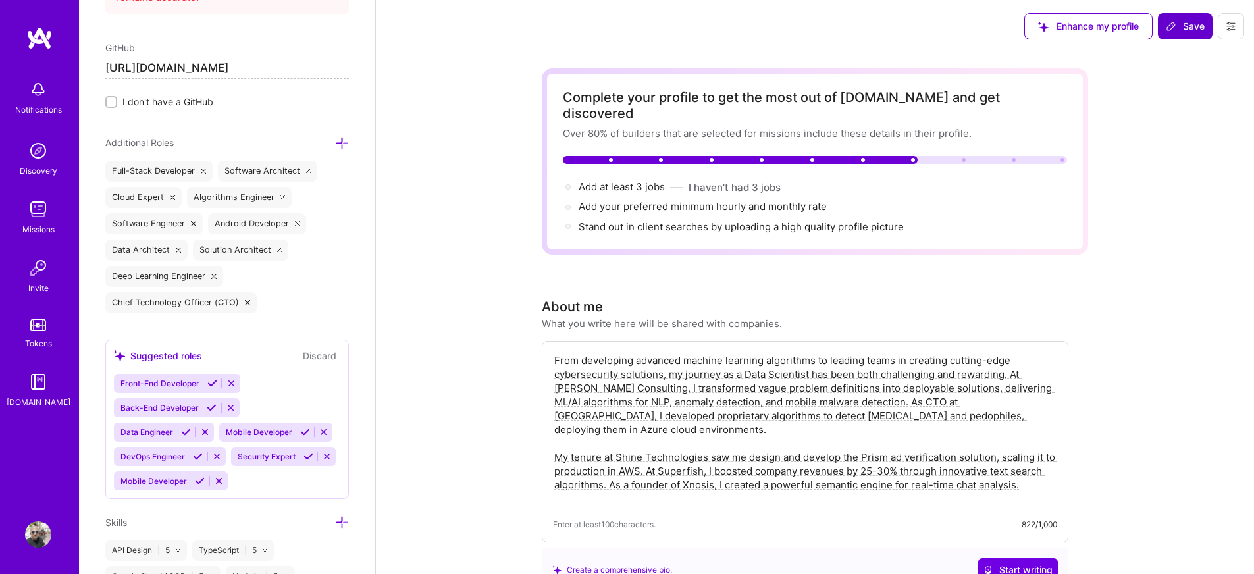
click at [335, 142] on icon at bounding box center [342, 143] width 14 height 14
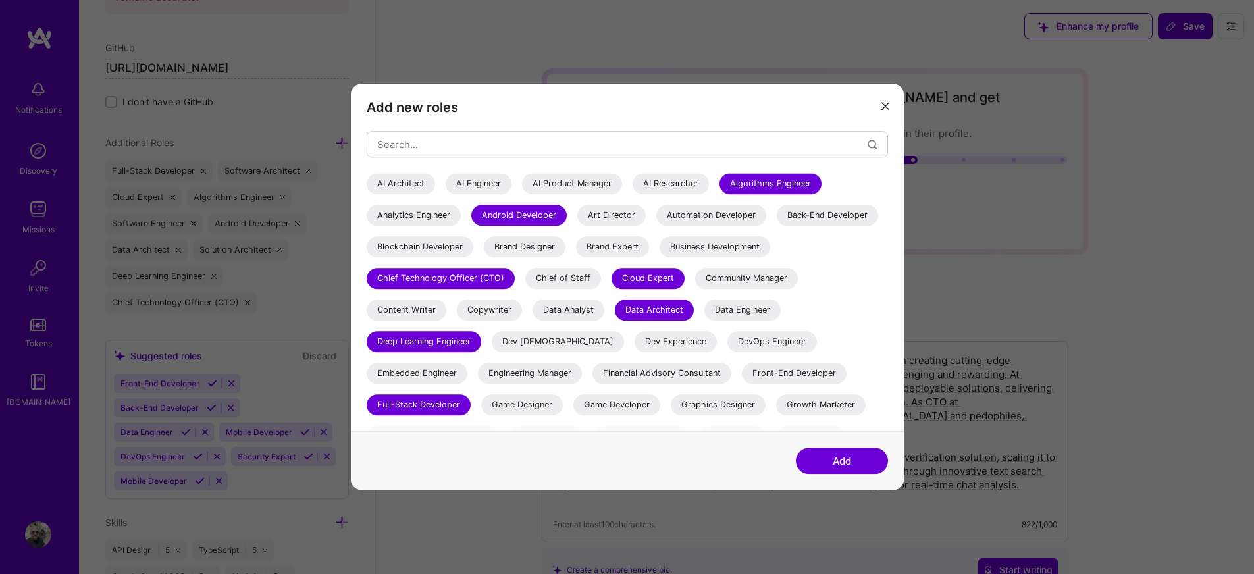
click at [401, 181] on div "AI Architect" at bounding box center [401, 183] width 68 height 21
click at [664, 182] on div "AI Researcher" at bounding box center [671, 183] width 76 height 21
click at [472, 185] on div "AI Engineer" at bounding box center [479, 183] width 66 height 21
click at [835, 460] on button "Add" at bounding box center [842, 461] width 92 height 26
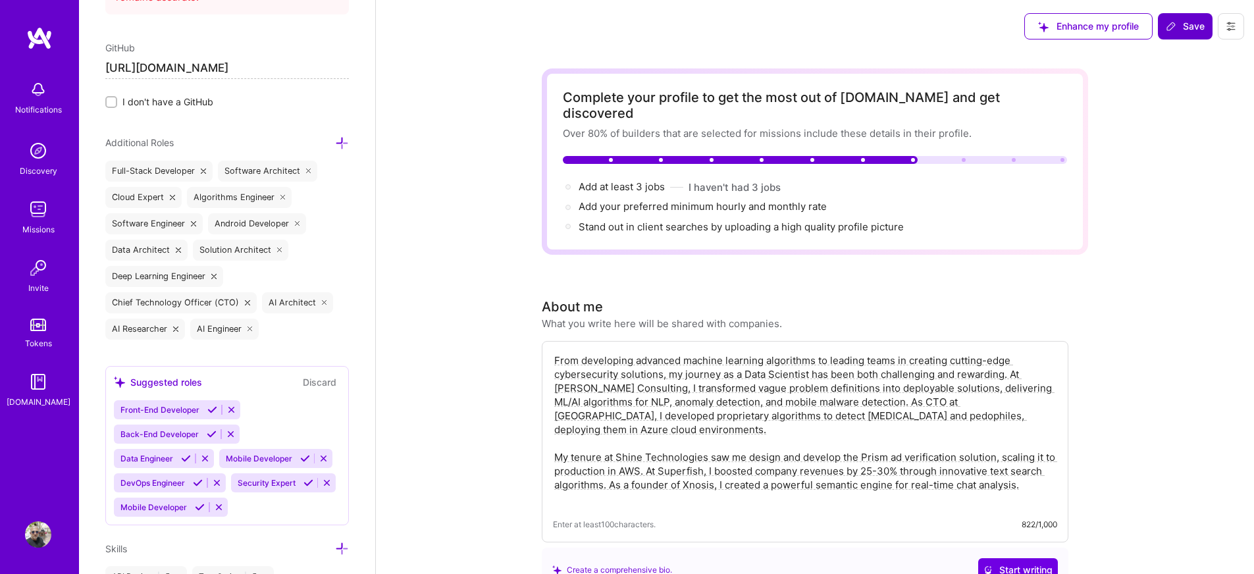
click at [1177, 26] on span "Save" at bounding box center [1185, 26] width 39 height 13
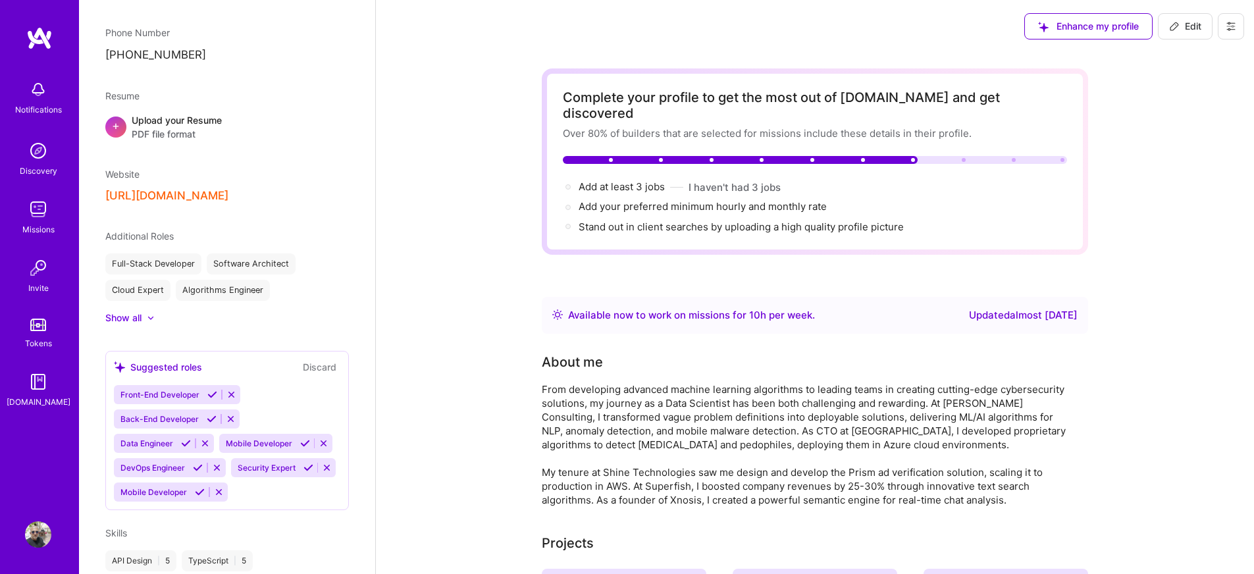
scroll to position [504, 0]
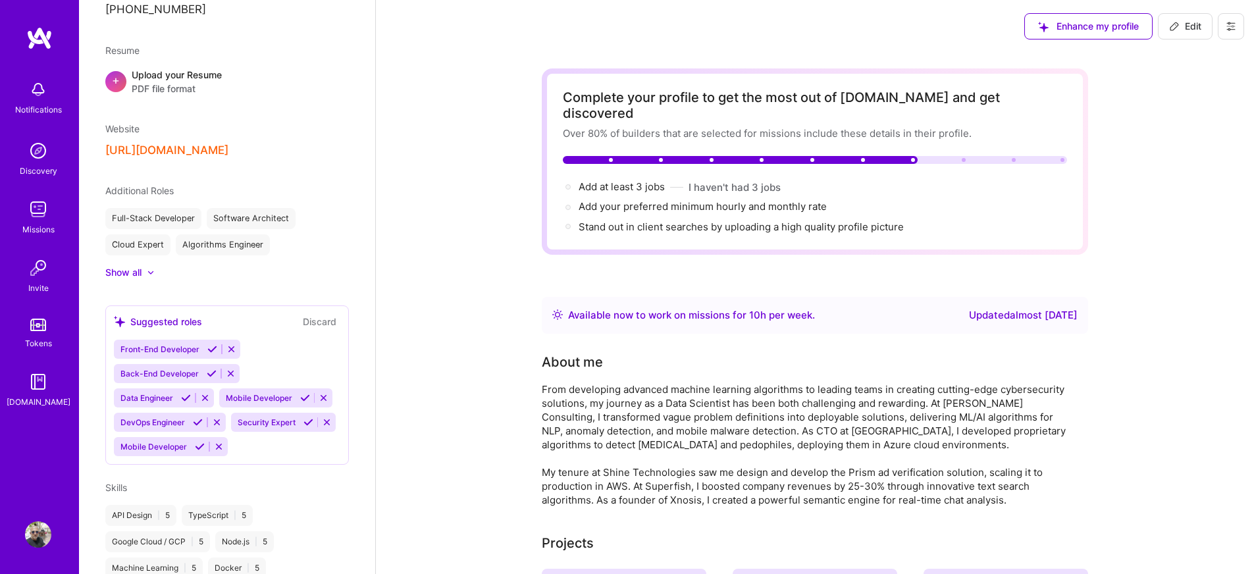
click at [146, 266] on div at bounding box center [144, 272] width 5 height 13
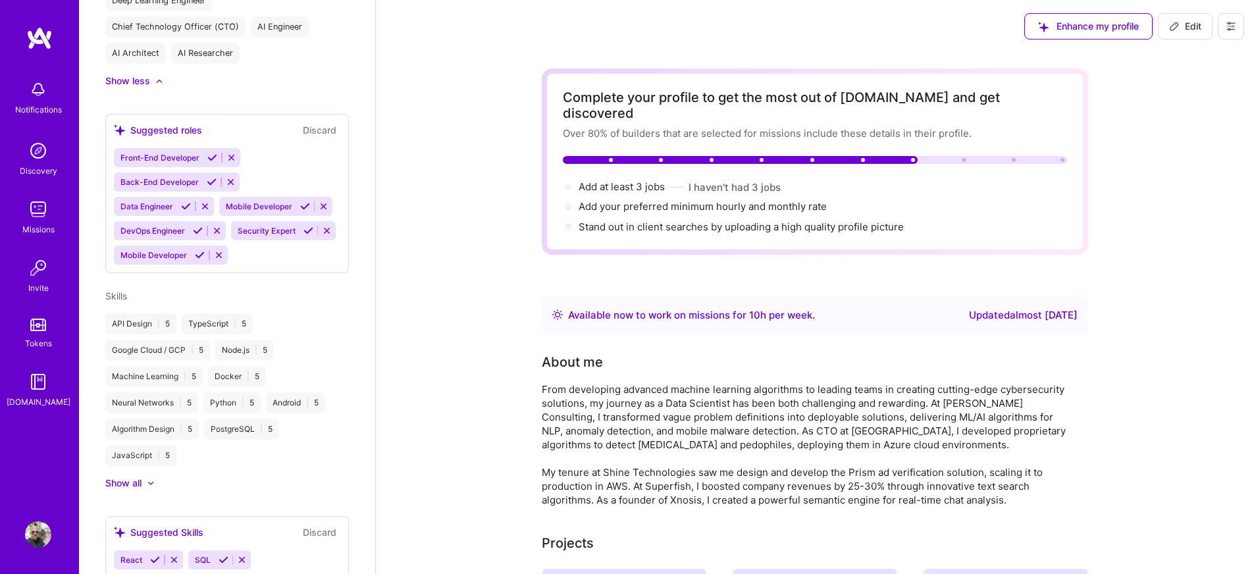
scroll to position [859, 0]
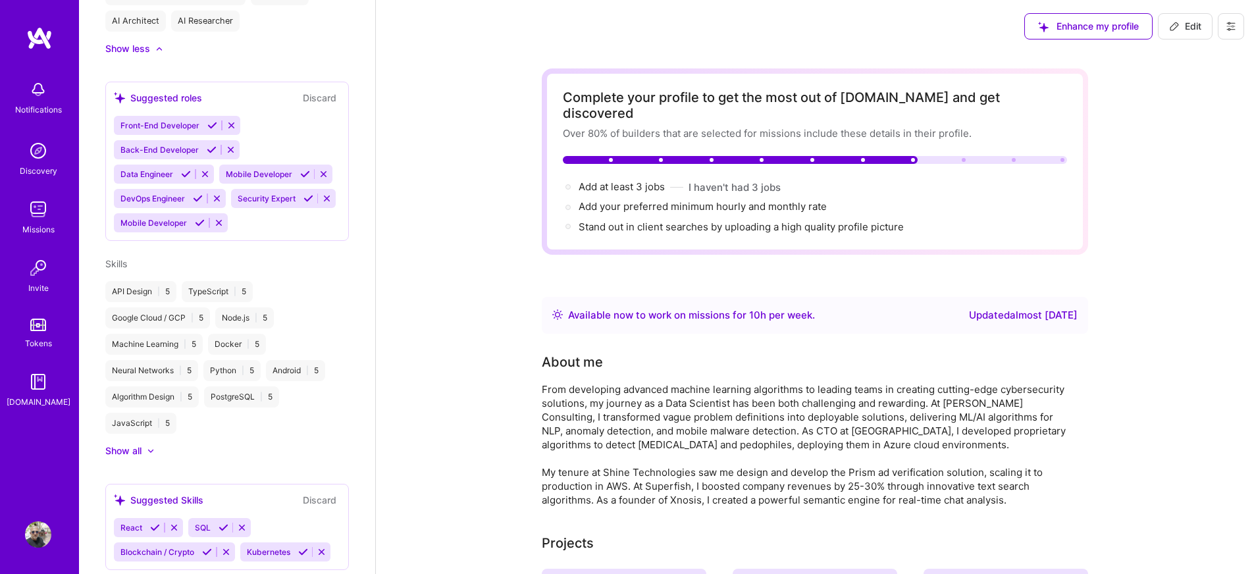
click at [141, 458] on div "Show all" at bounding box center [123, 450] width 36 height 13
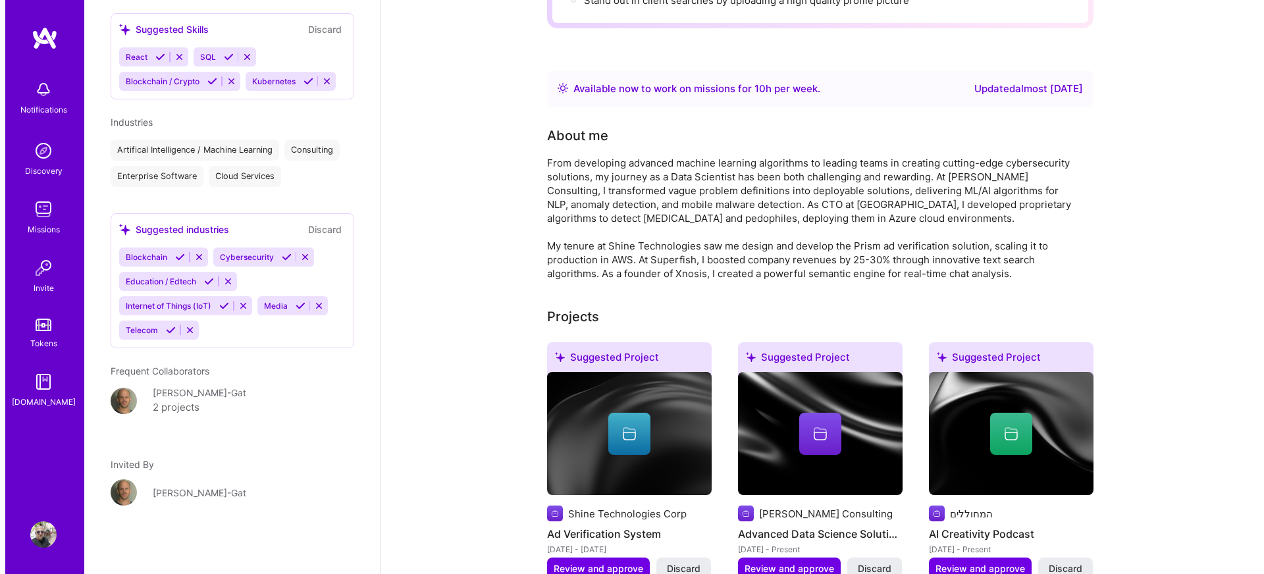
scroll to position [474, 0]
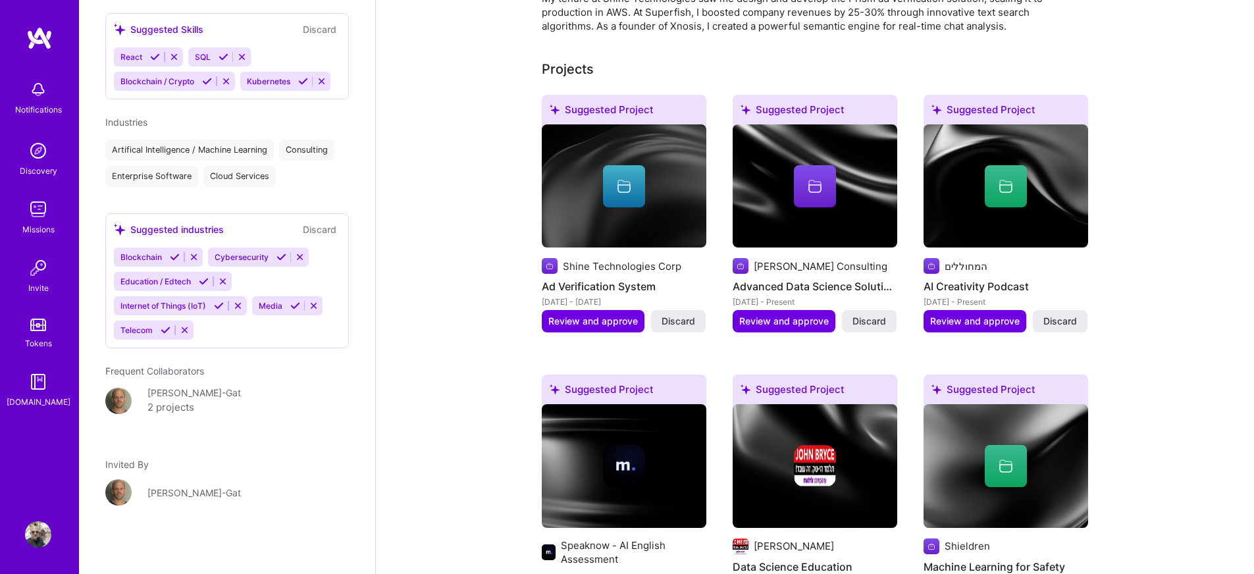
click at [781, 315] on span "Review and approve" at bounding box center [784, 321] width 90 height 13
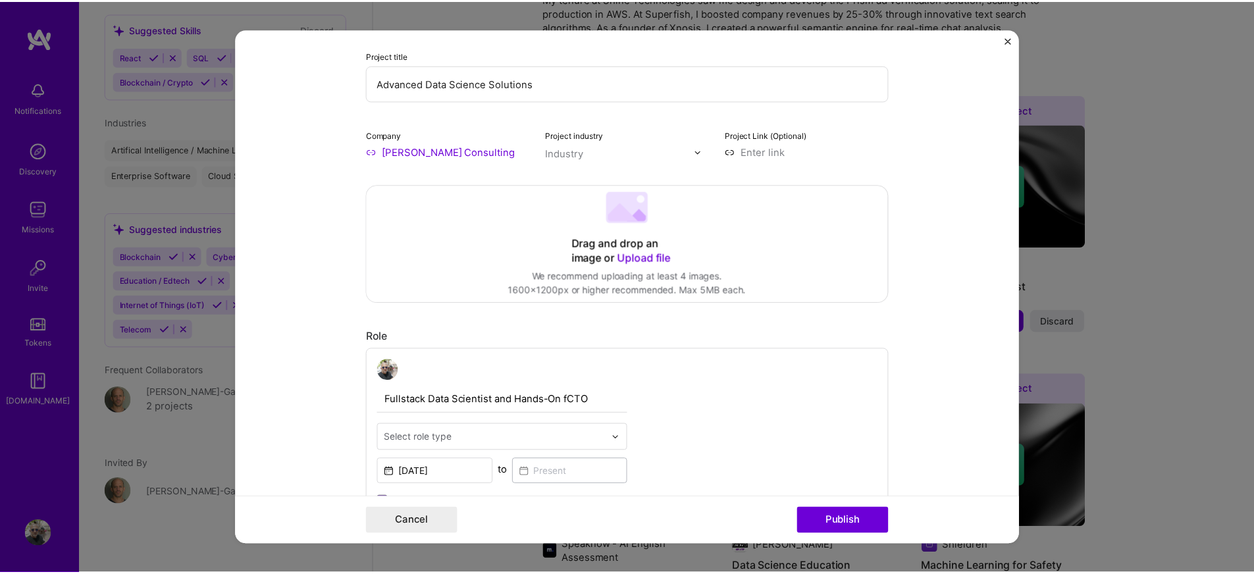
scroll to position [237, 0]
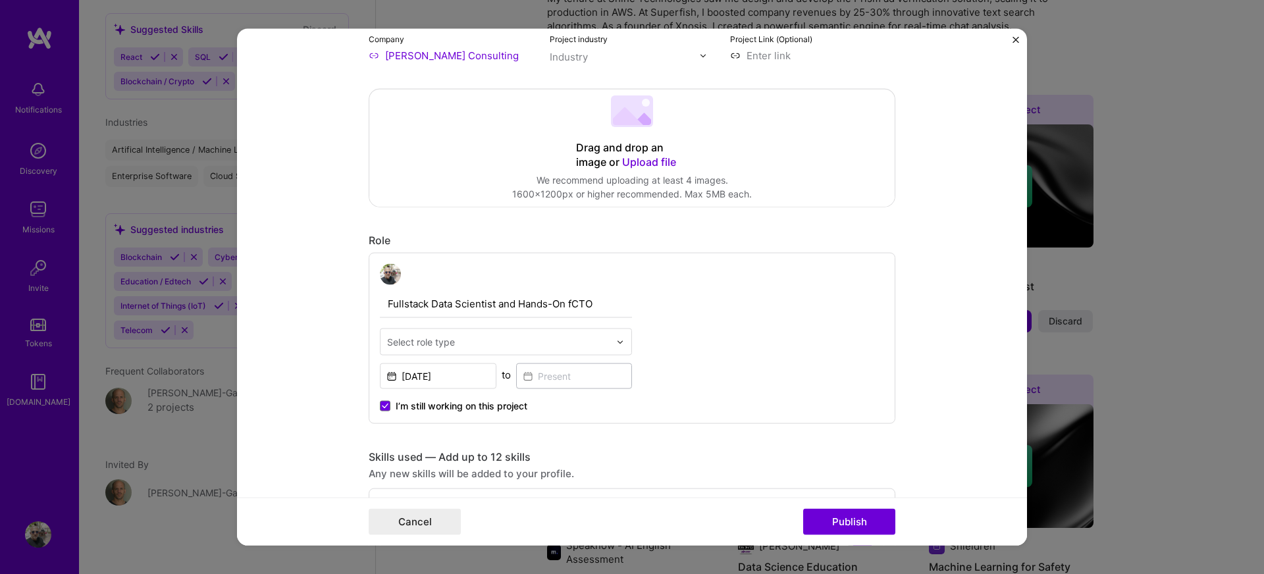
click at [1011, 38] on form "Editing suggested project This project is suggested based on your LinkedIn, res…" at bounding box center [632, 287] width 790 height 517
click at [1013, 39] on img "Close" at bounding box center [1016, 40] width 7 height 7
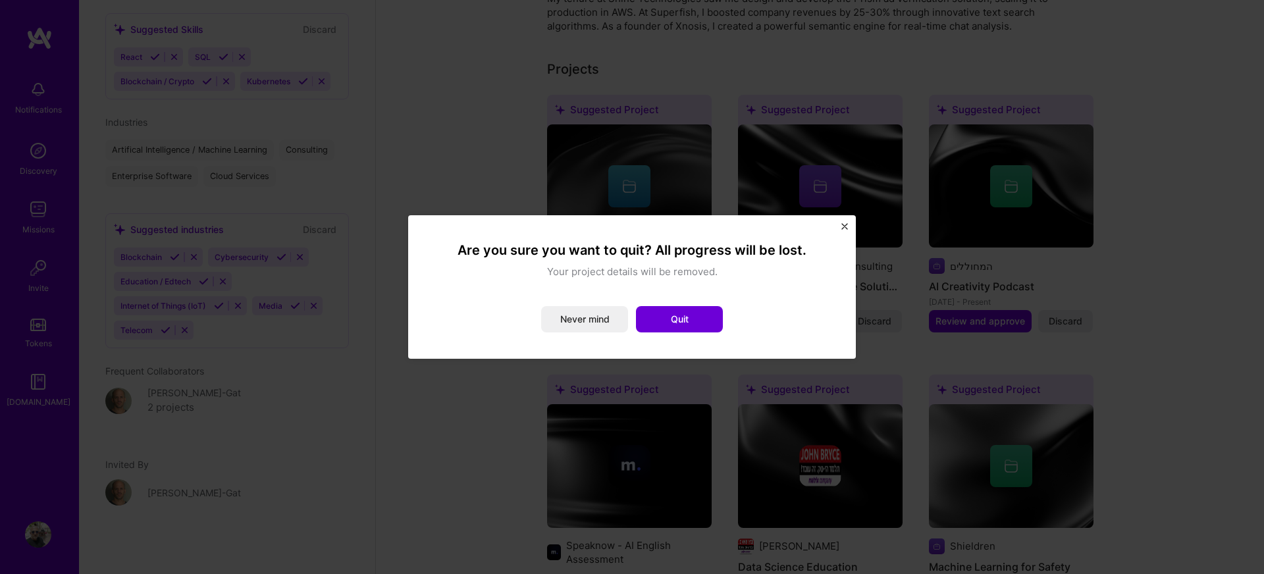
click at [666, 319] on button "Quit" at bounding box center [679, 319] width 87 height 26
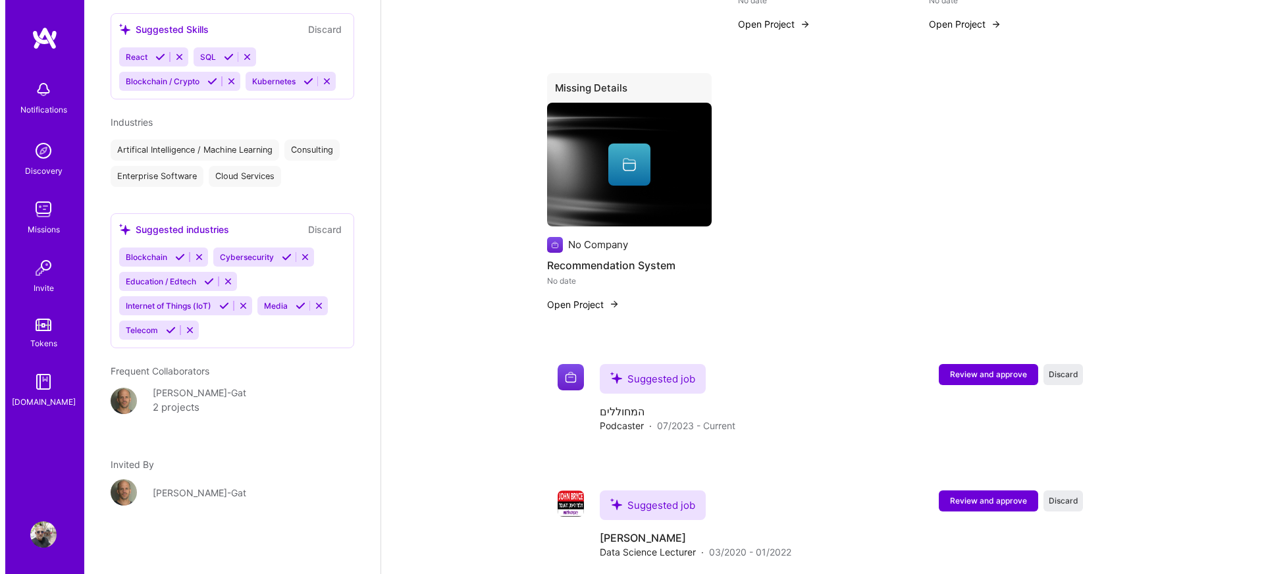
scroll to position [2015, 0]
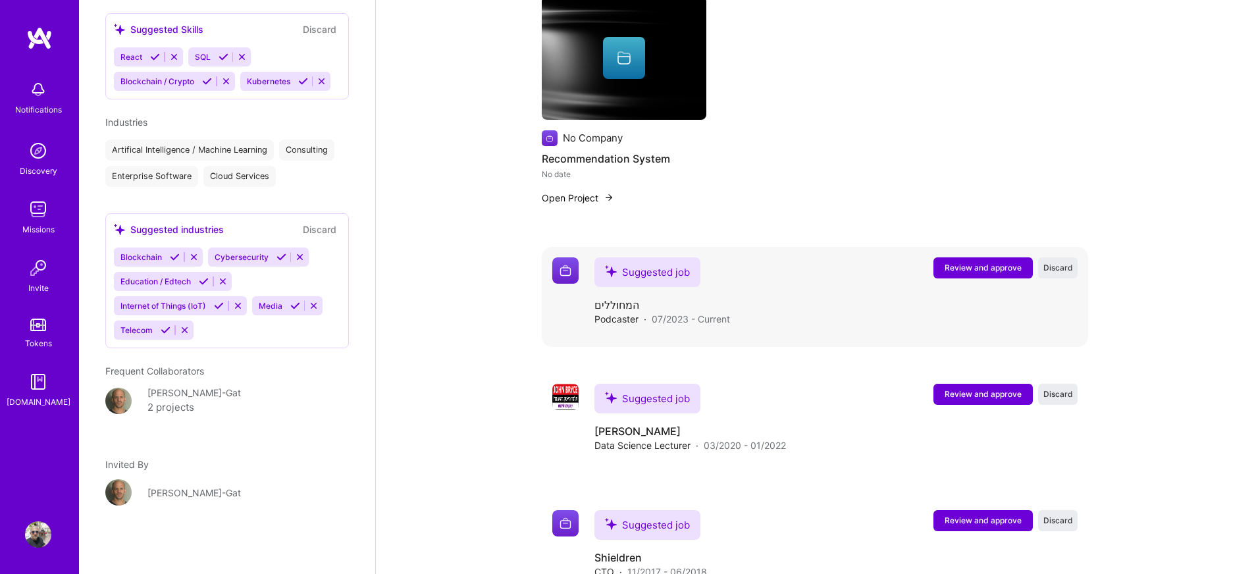
click at [990, 262] on span "Review and approve" at bounding box center [983, 267] width 77 height 11
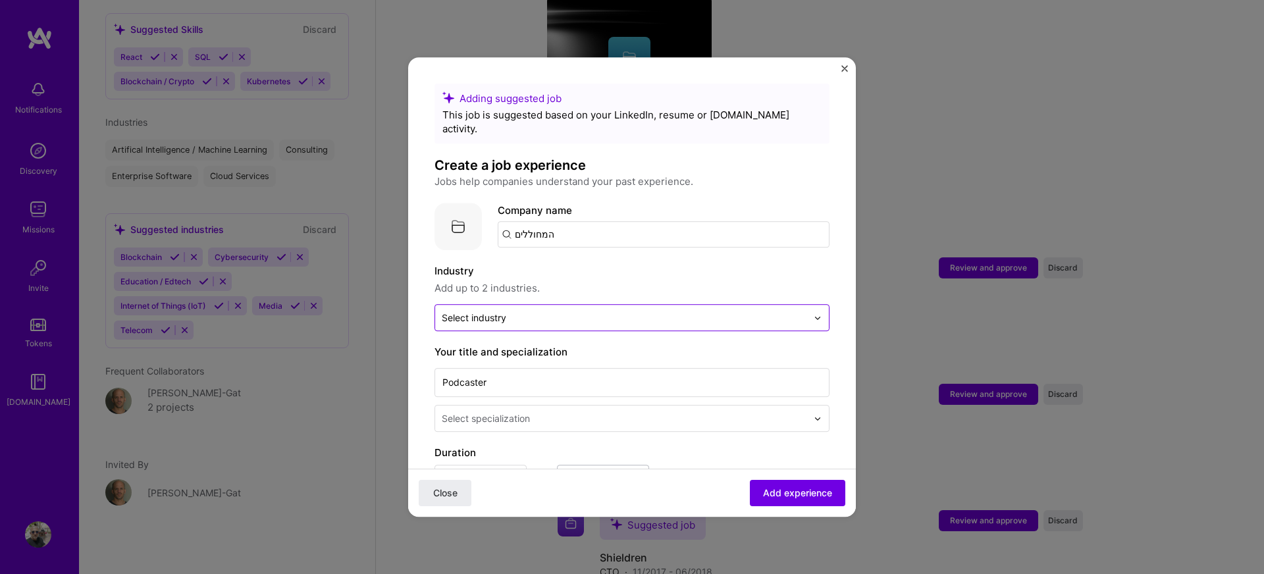
click at [465, 311] on div "Select industry 0" at bounding box center [474, 318] width 65 height 14
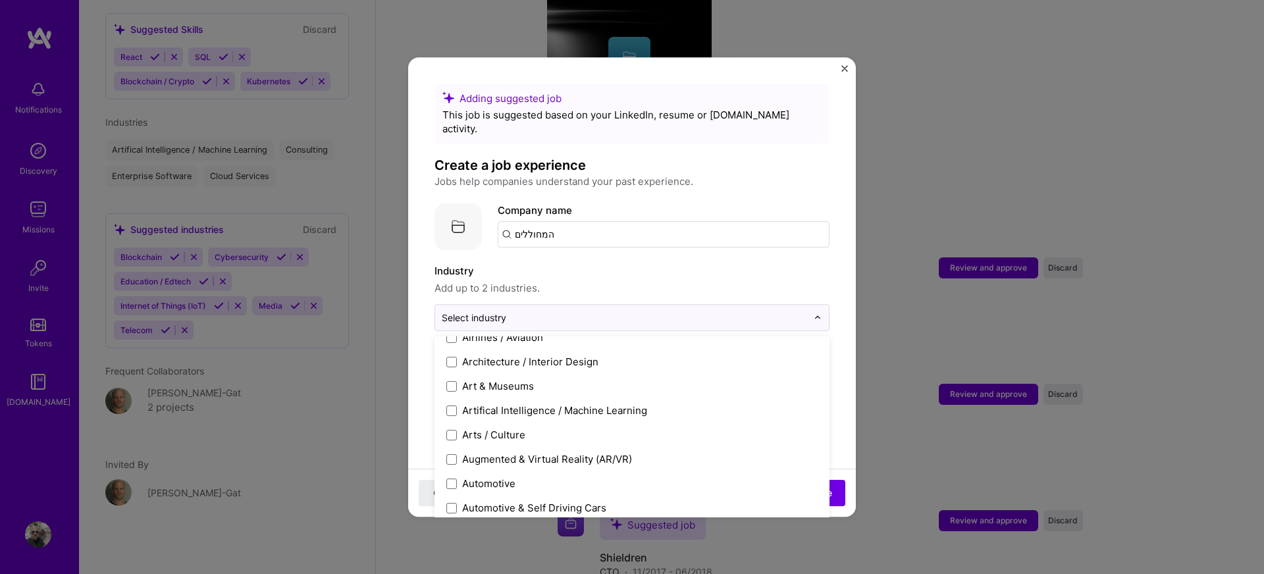
scroll to position [119, 0]
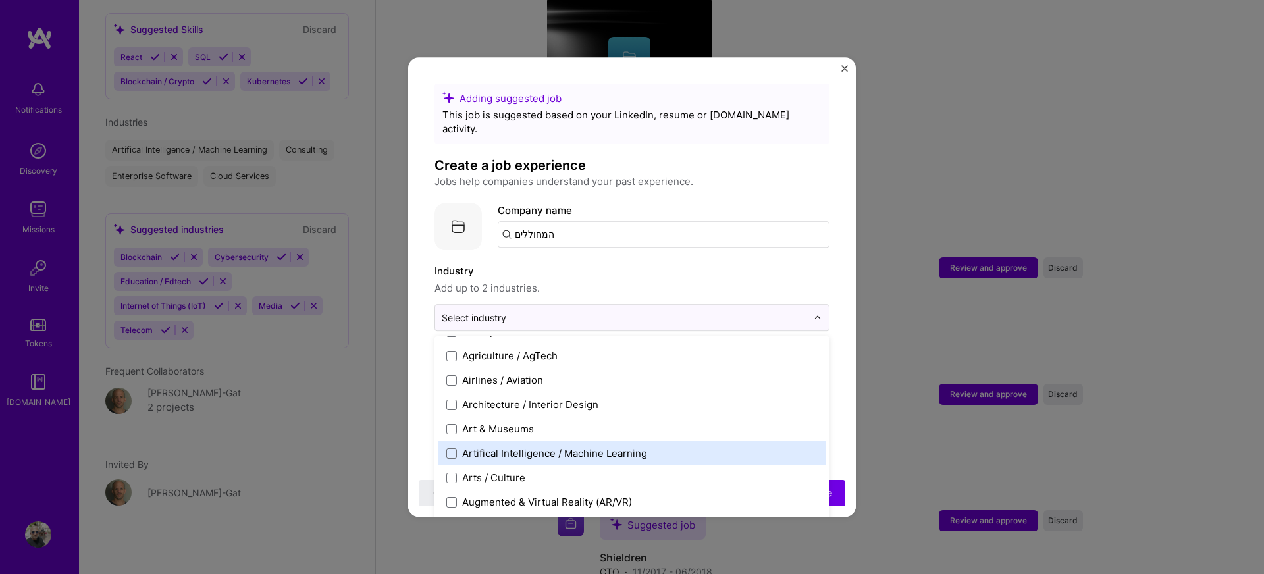
click at [551, 446] on div "Artifical Intelligence / Machine Learning" at bounding box center [554, 453] width 185 height 14
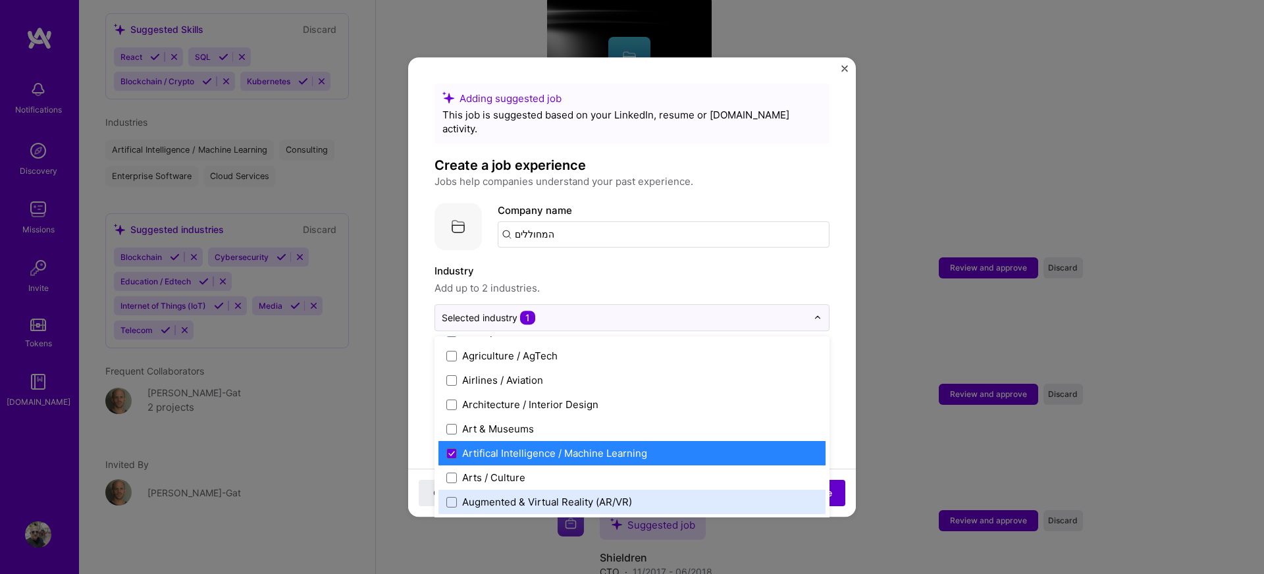
click at [817, 493] on span "Add experience" at bounding box center [797, 493] width 69 height 13
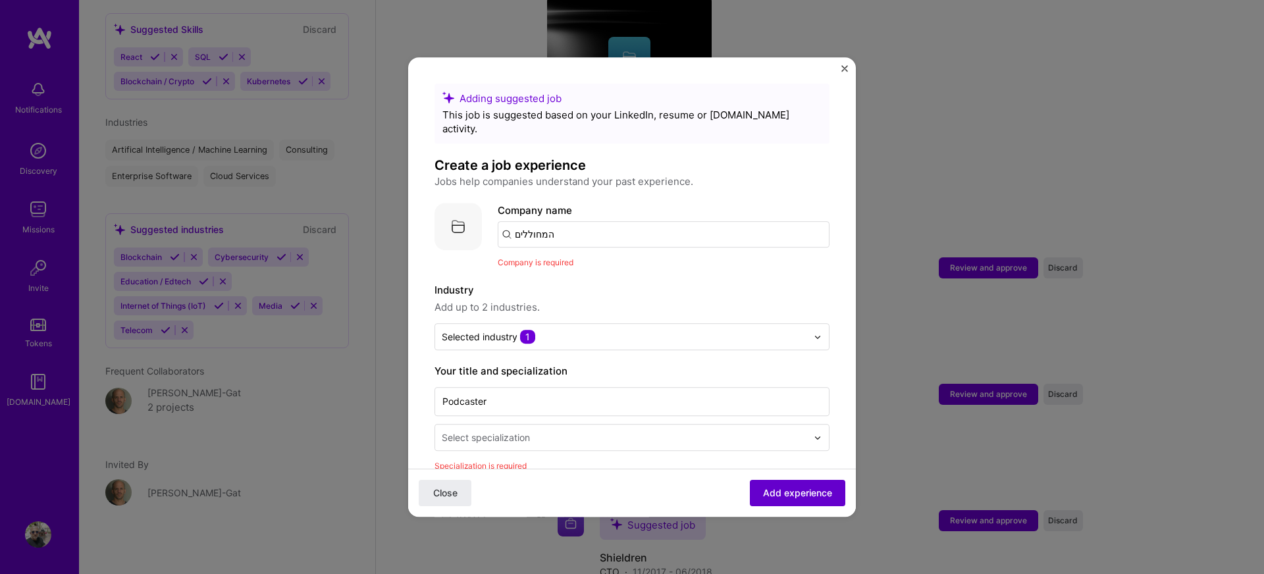
scroll to position [132, 0]
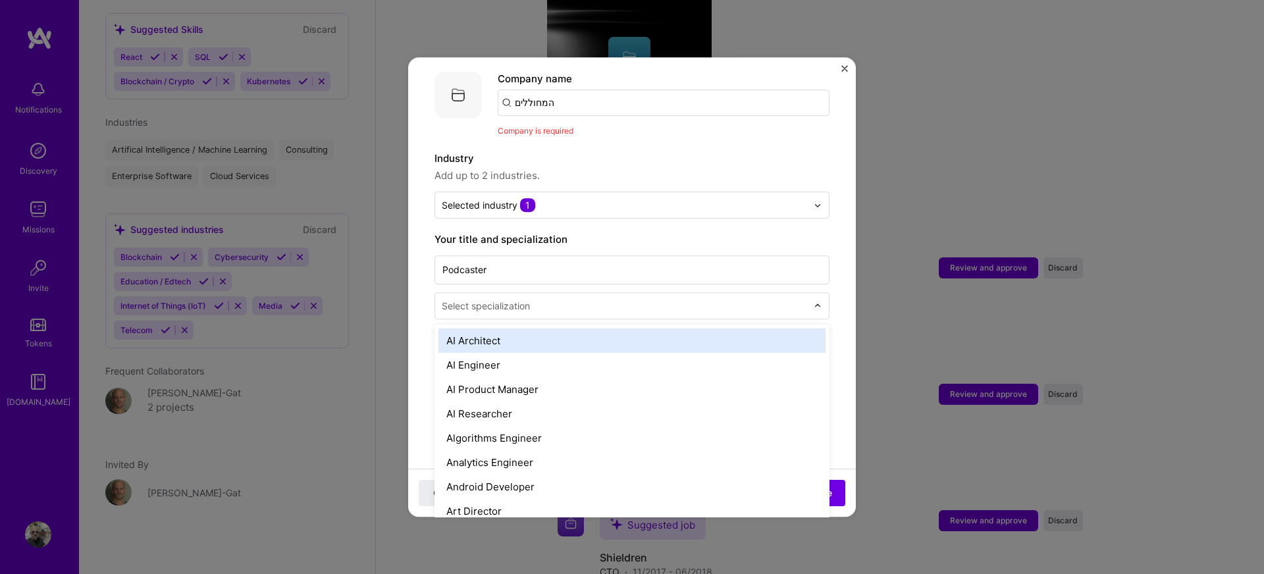
click at [478, 299] on div "Select specialization" at bounding box center [486, 306] width 88 height 14
click at [478, 329] on div "AI Architect" at bounding box center [632, 341] width 387 height 24
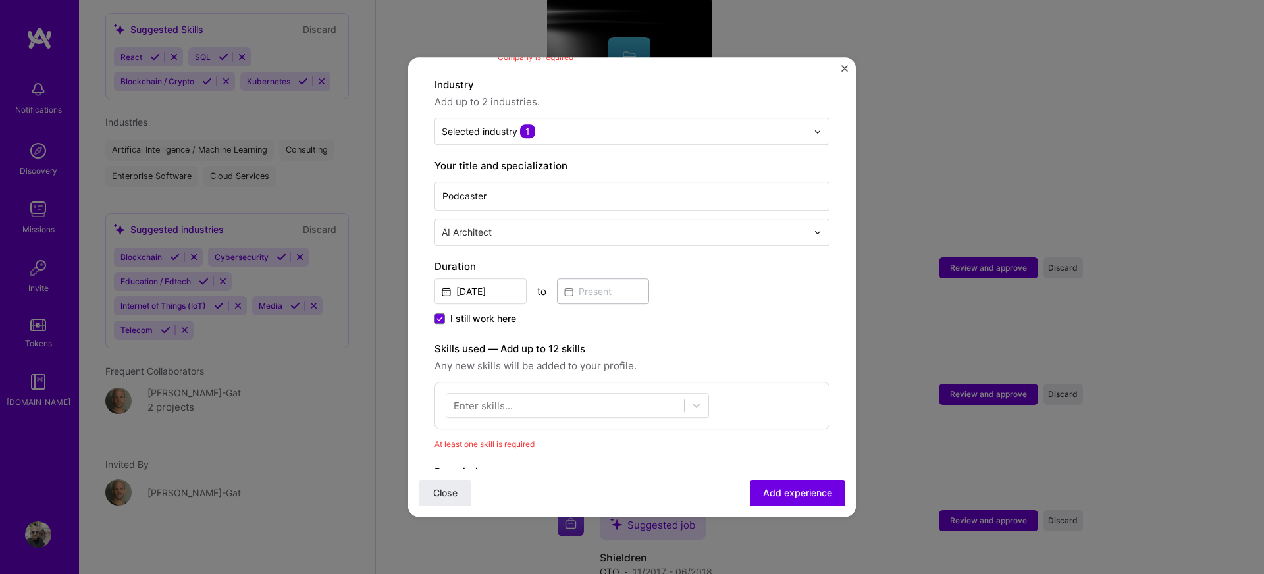
scroll to position [250, 0]
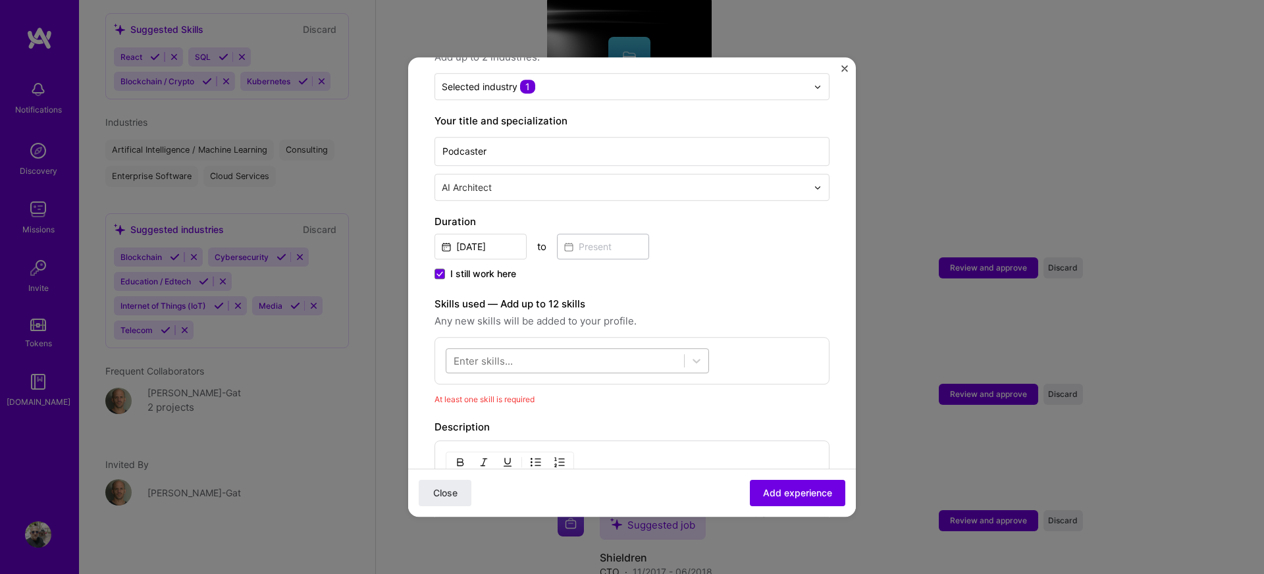
click at [535, 350] on div at bounding box center [565, 361] width 238 height 22
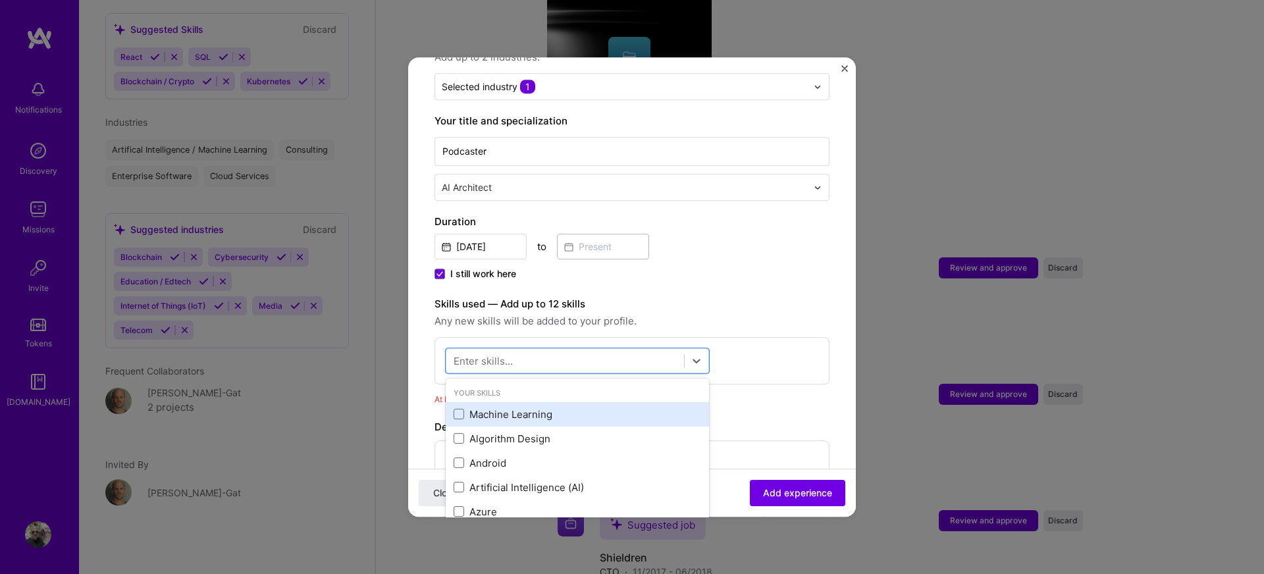
click at [511, 408] on div "Machine Learning" at bounding box center [578, 415] width 248 height 14
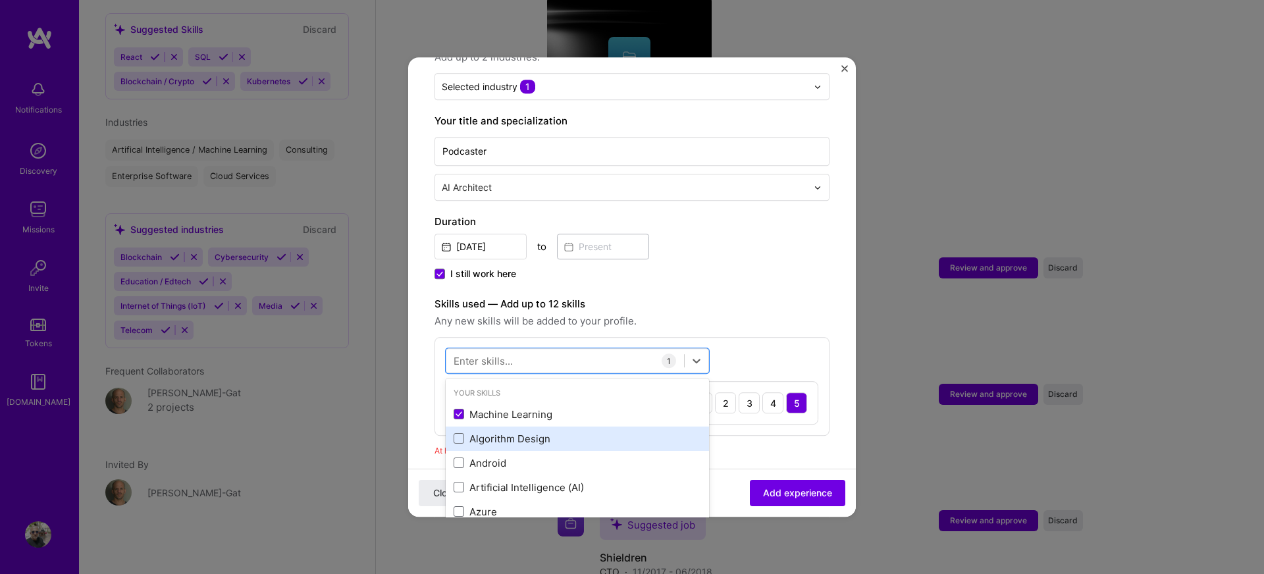
click at [495, 432] on div "Algorithm Design" at bounding box center [578, 439] width 248 height 14
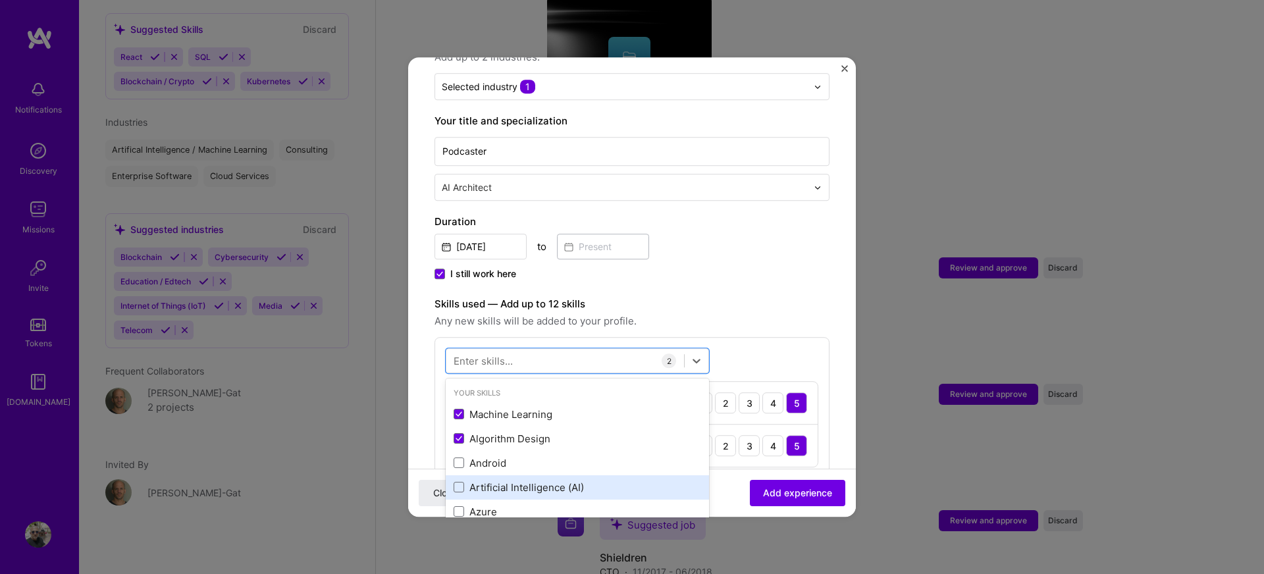
click at [516, 481] on div "Artificial Intelligence (AI)" at bounding box center [578, 488] width 248 height 14
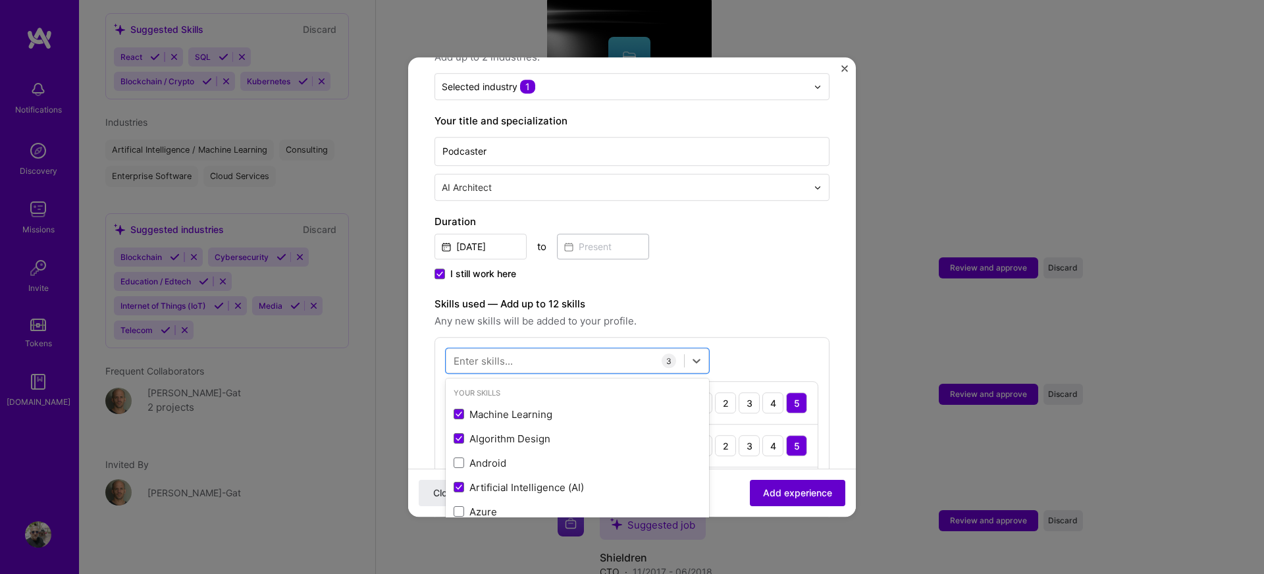
click at [780, 493] on span "Add experience" at bounding box center [797, 493] width 69 height 13
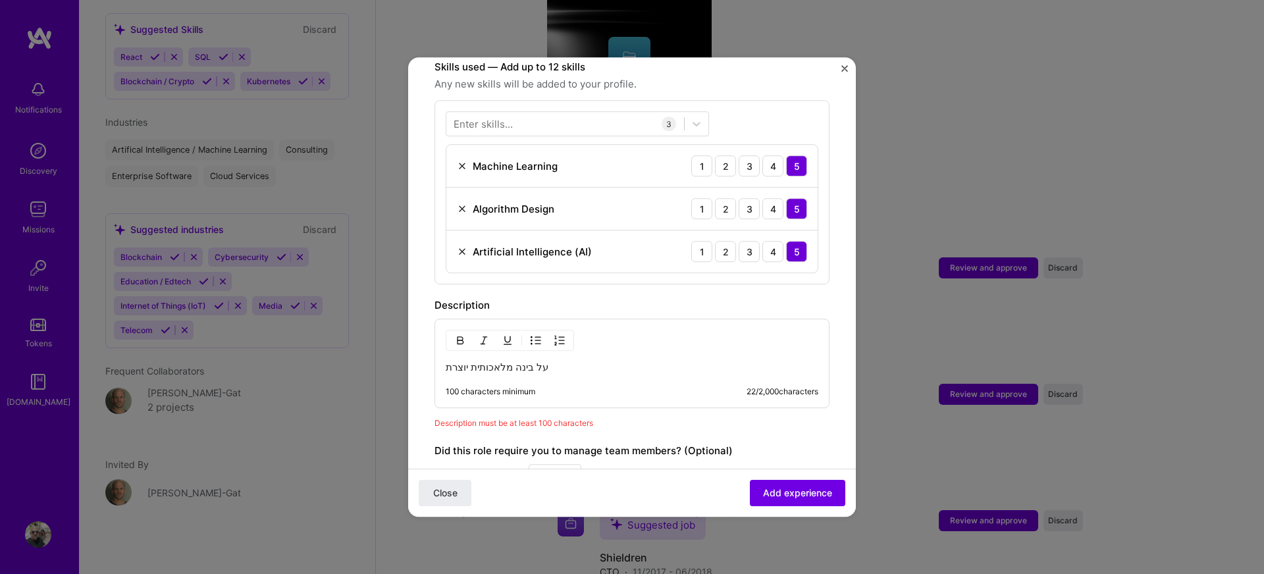
scroll to position [1432, 0]
